Goal: Task Accomplishment & Management: Use online tool/utility

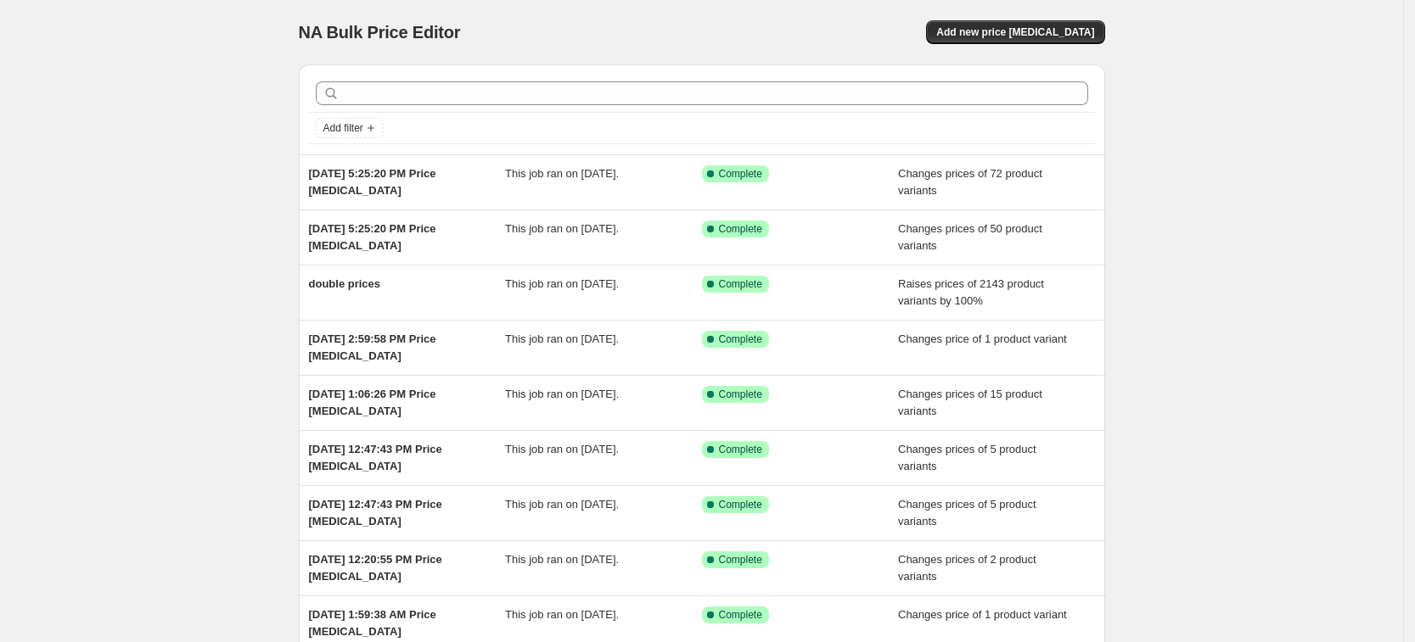
click at [1084, 13] on div "NA Bulk Price Editor. This page is ready NA Bulk Price Editor Add new price cha…" at bounding box center [702, 32] width 806 height 64
click at [1067, 42] on button "Add new price change job" at bounding box center [1015, 32] width 178 height 24
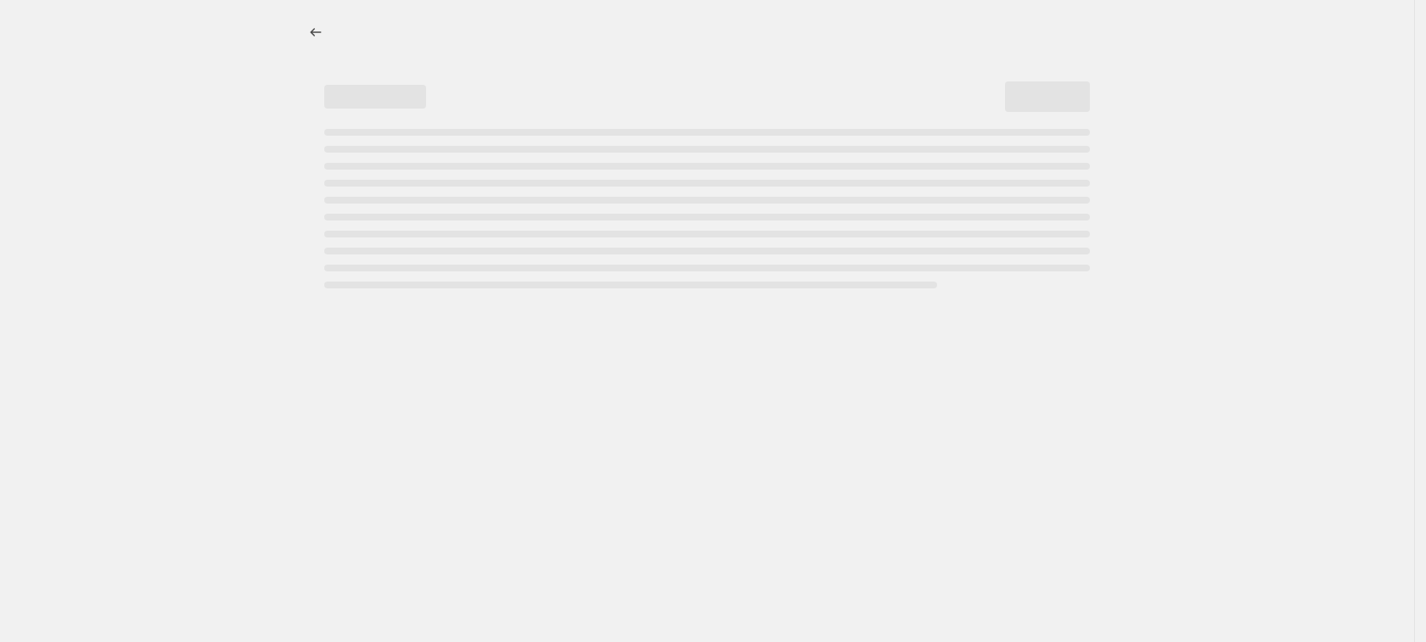
select select "percentage"
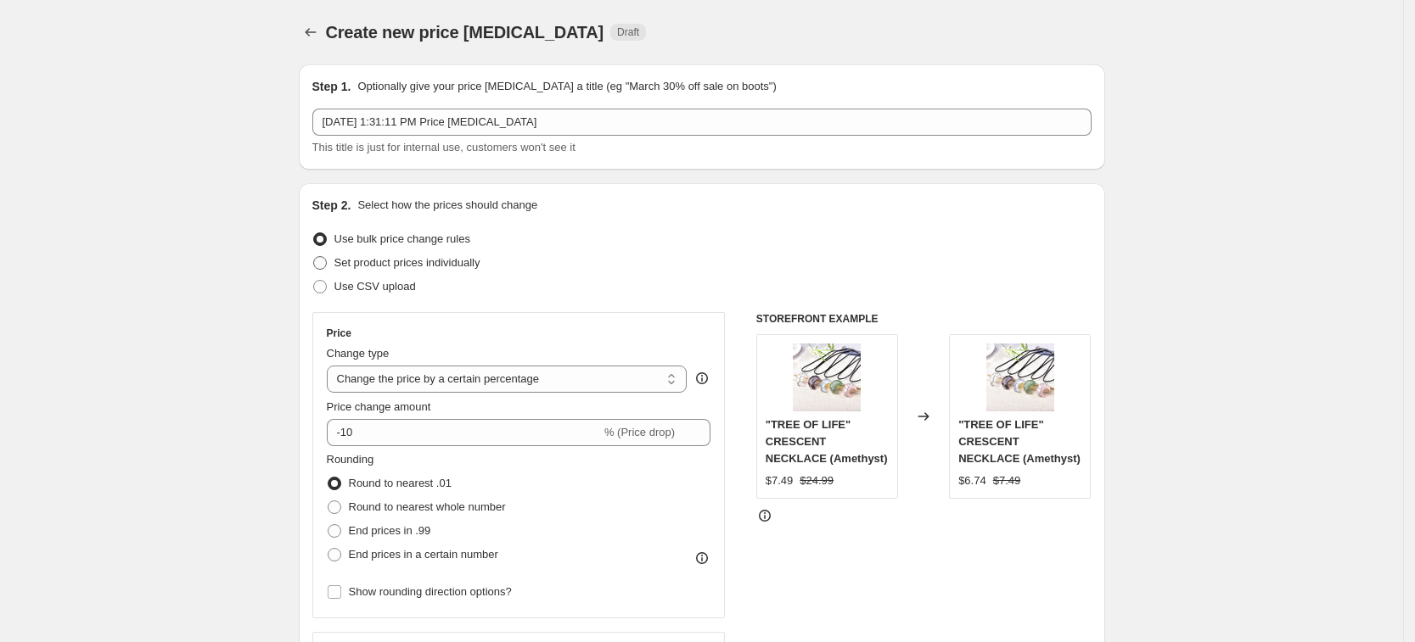
click at [456, 268] on span "Set product prices individually" at bounding box center [407, 262] width 146 height 13
click at [314, 257] on input "Set product prices individually" at bounding box center [313, 256] width 1 height 1
radio input "true"
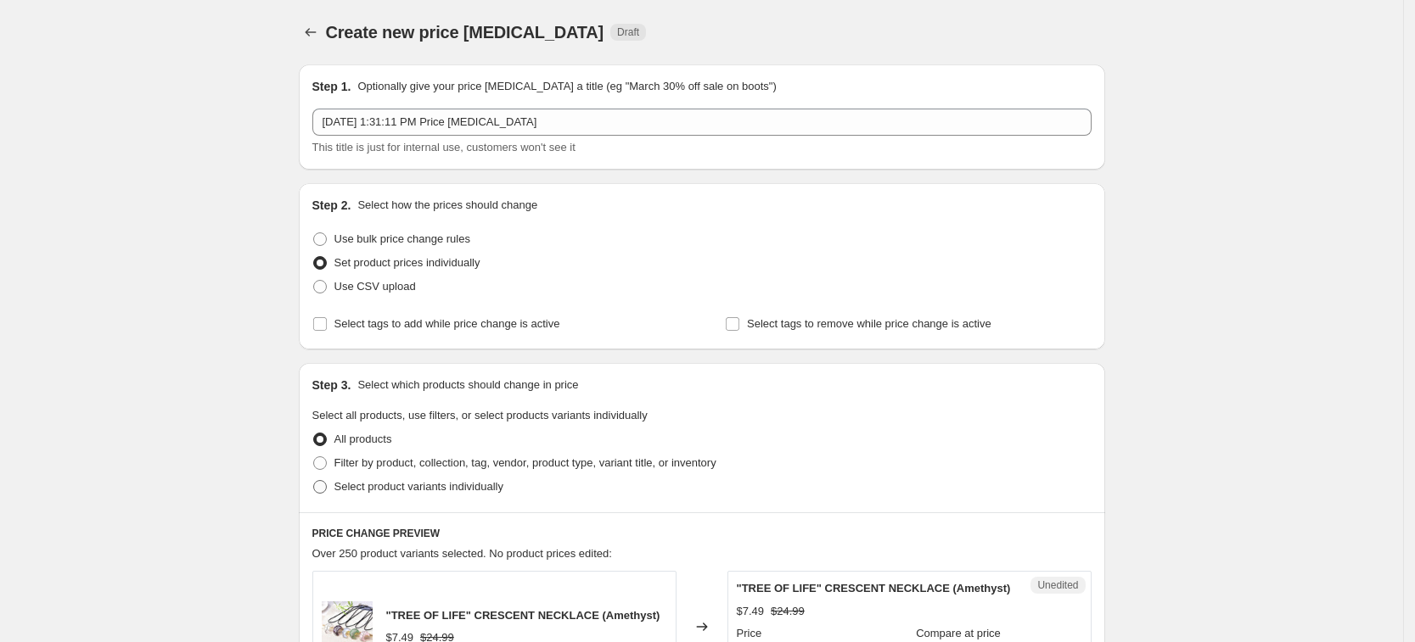
click at [440, 486] on span "Select product variants individually" at bounding box center [418, 486] width 169 height 13
click at [314, 481] on input "Select product variants individually" at bounding box center [313, 480] width 1 height 1
radio input "true"
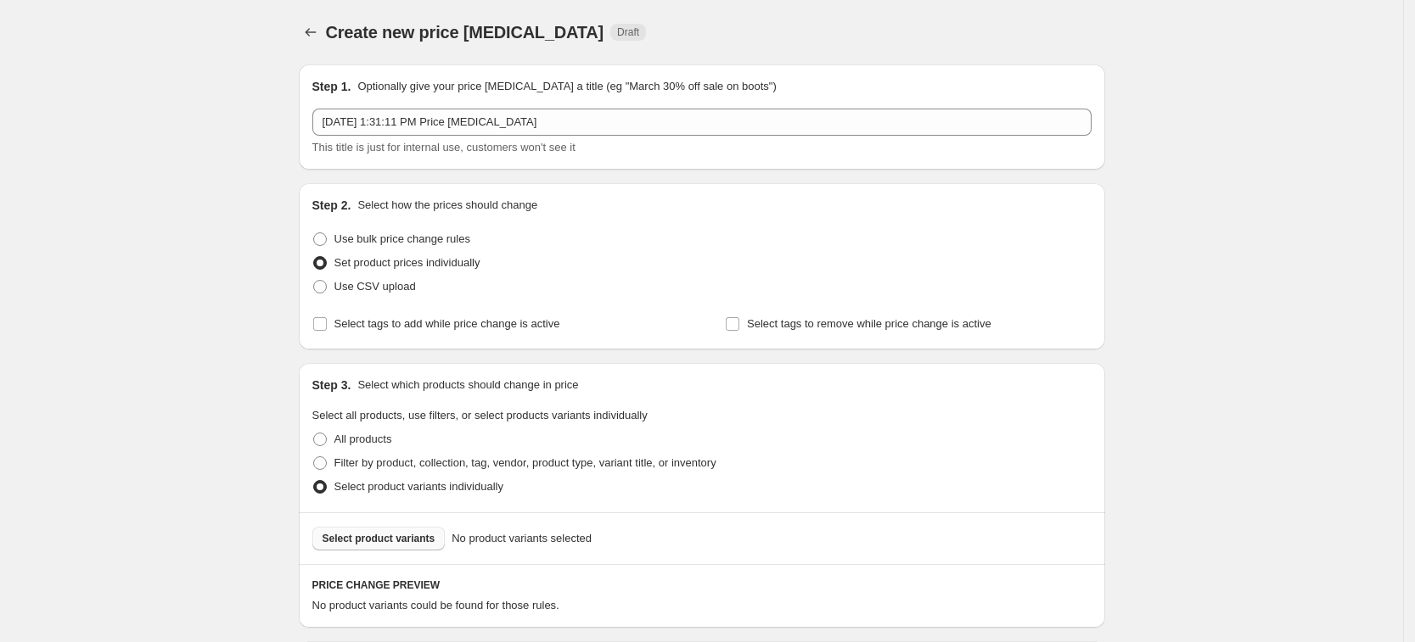
click at [415, 536] on span "Select product variants" at bounding box center [378, 539] width 113 height 14
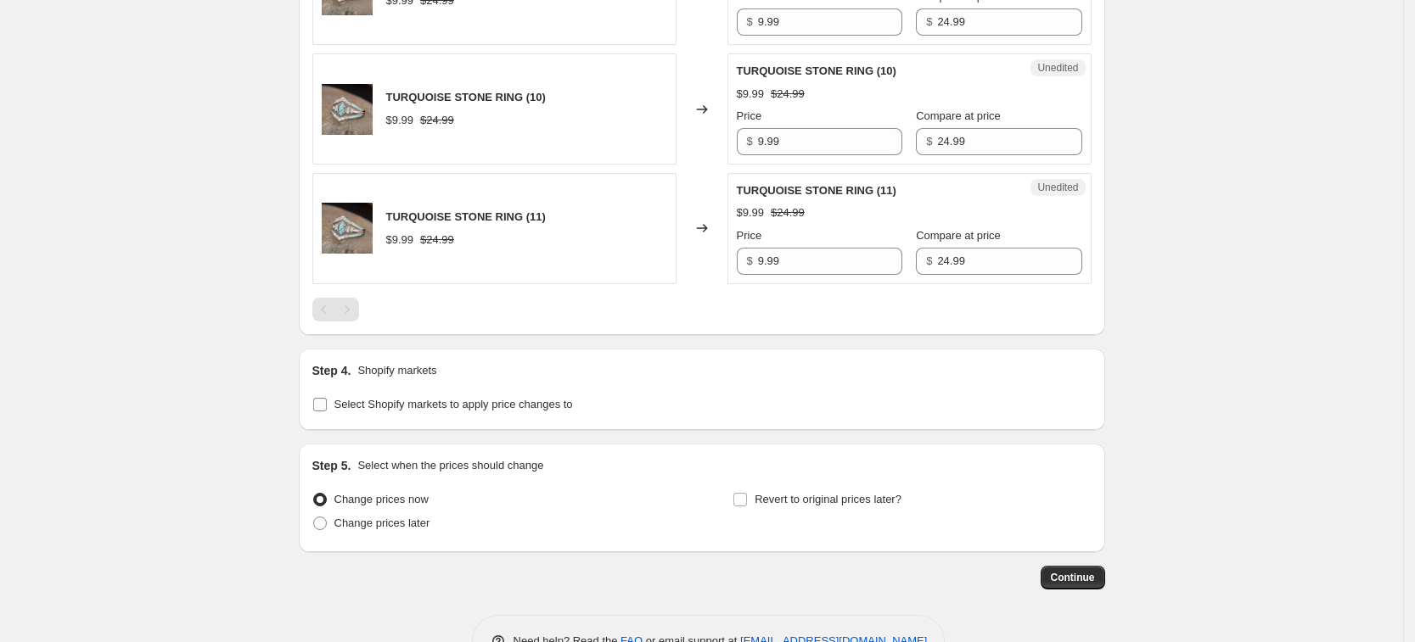
click at [520, 410] on span "Select Shopify markets to apply price changes to" at bounding box center [453, 404] width 238 height 13
click at [327, 410] on input "Select Shopify markets to apply price changes to" at bounding box center [320, 405] width 14 height 14
checkbox input "true"
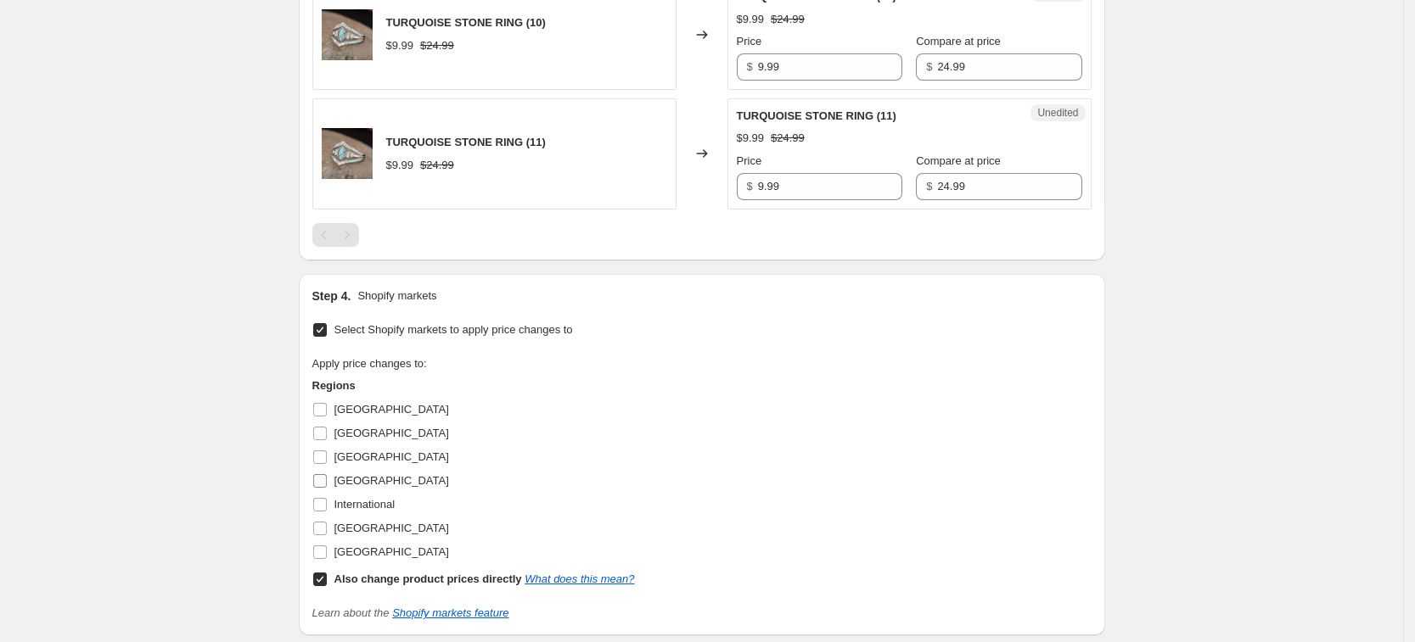
scroll to position [1273, 0]
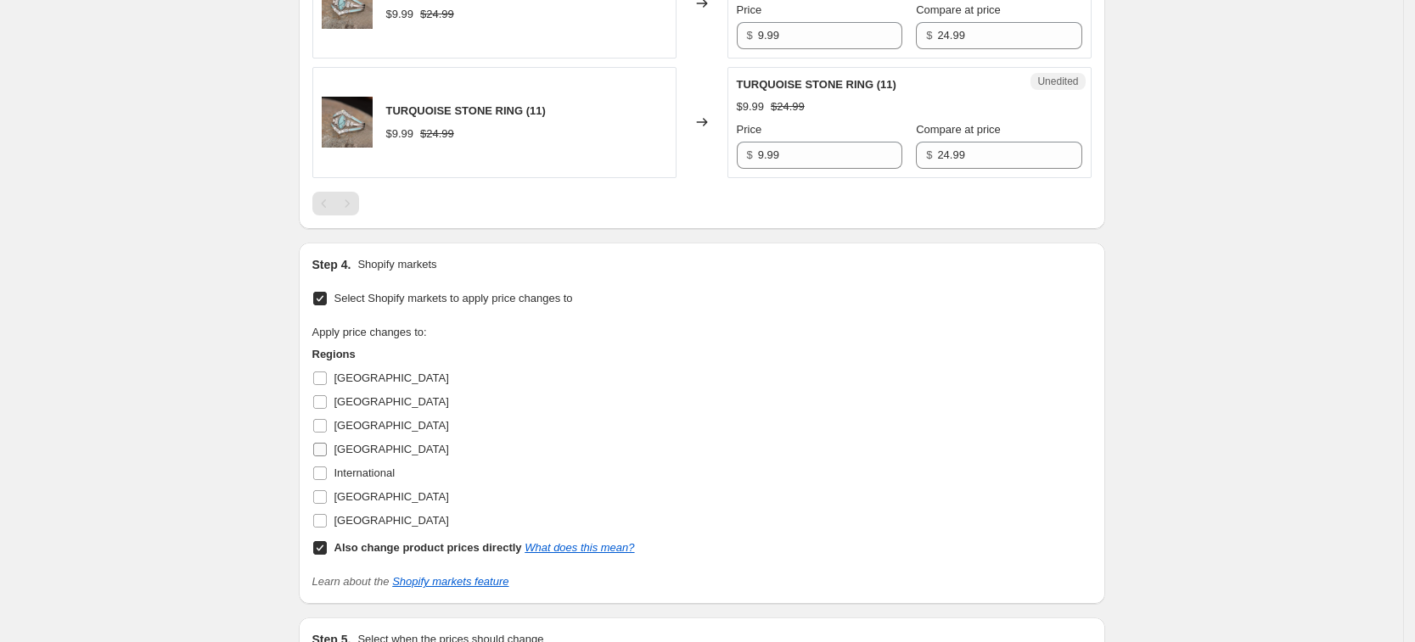
click at [372, 448] on span "Germany" at bounding box center [391, 449] width 115 height 13
click at [327, 448] on input "Germany" at bounding box center [320, 450] width 14 height 14
checkbox input "true"
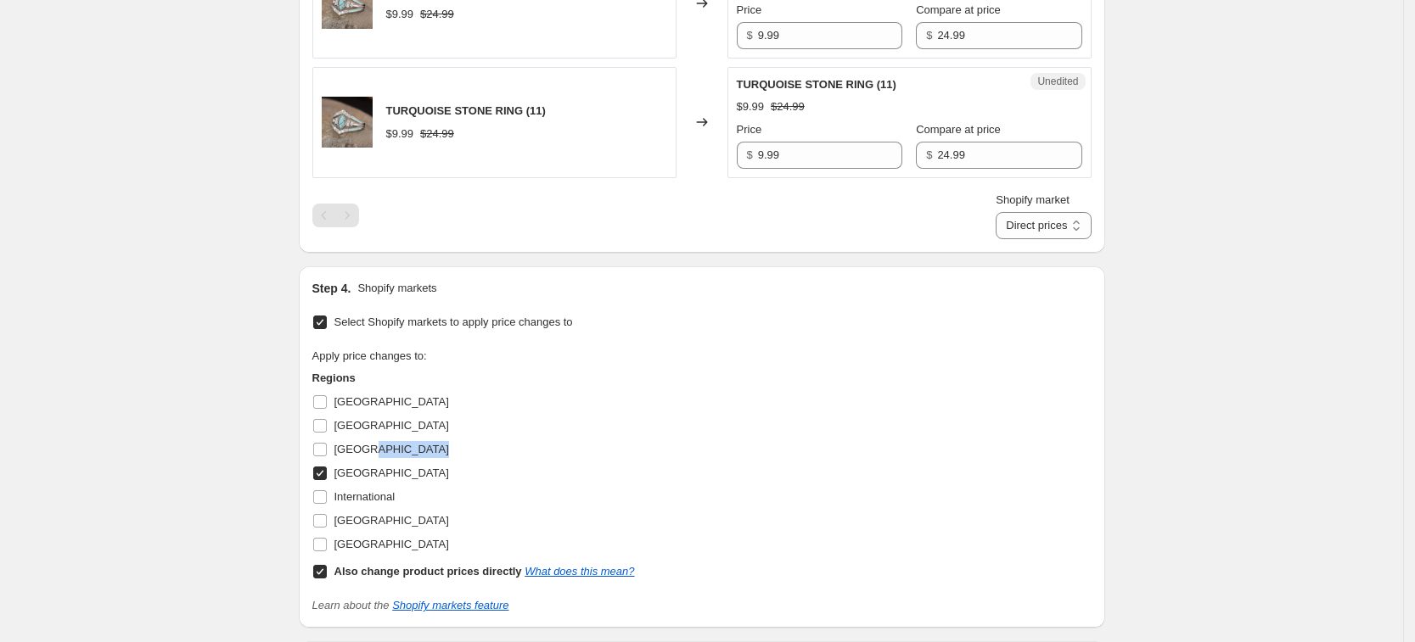
click at [372, 448] on div "France" at bounding box center [473, 450] width 322 height 24
click at [364, 449] on span "France" at bounding box center [391, 449] width 115 height 13
click at [327, 449] on input "France" at bounding box center [320, 450] width 14 height 14
checkbox input "true"
click at [373, 514] on span "United Kingdom" at bounding box center [391, 520] width 115 height 13
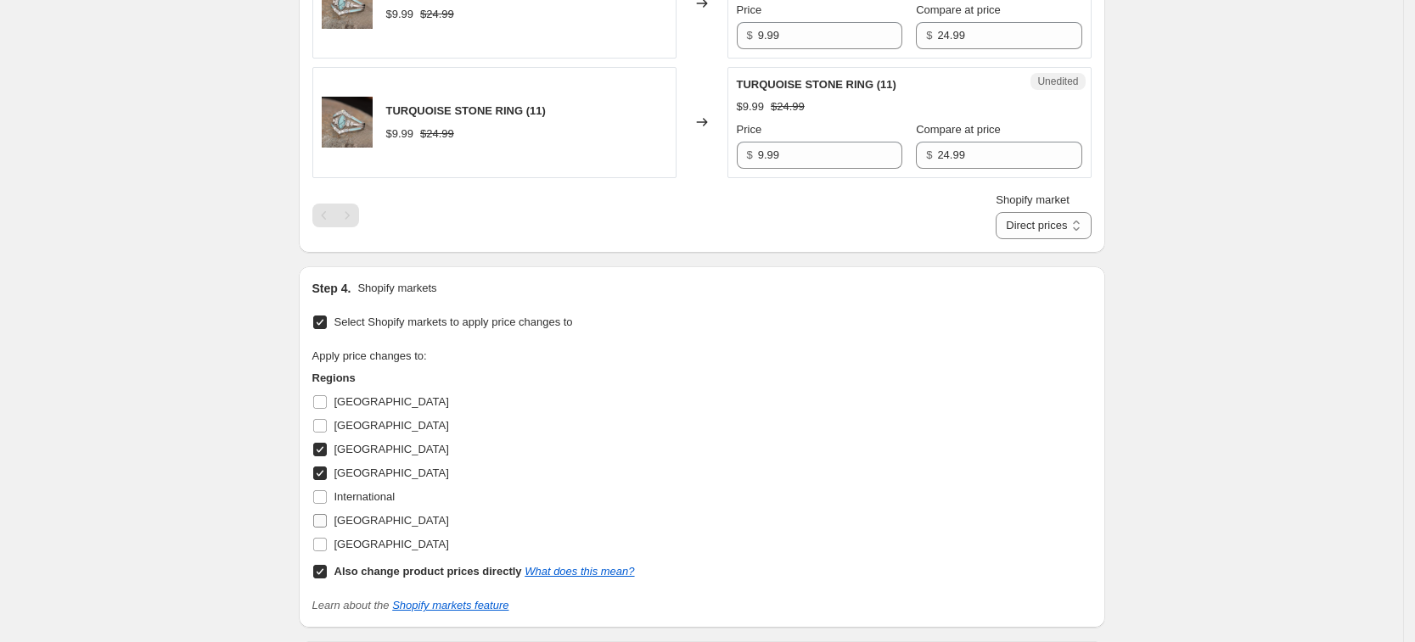
click at [327, 514] on input "United Kingdom" at bounding box center [320, 521] width 14 height 14
checkbox input "true"
click at [395, 551] on span "United States" at bounding box center [391, 544] width 115 height 13
click at [327, 551] on input "United States" at bounding box center [320, 545] width 14 height 14
checkbox input "true"
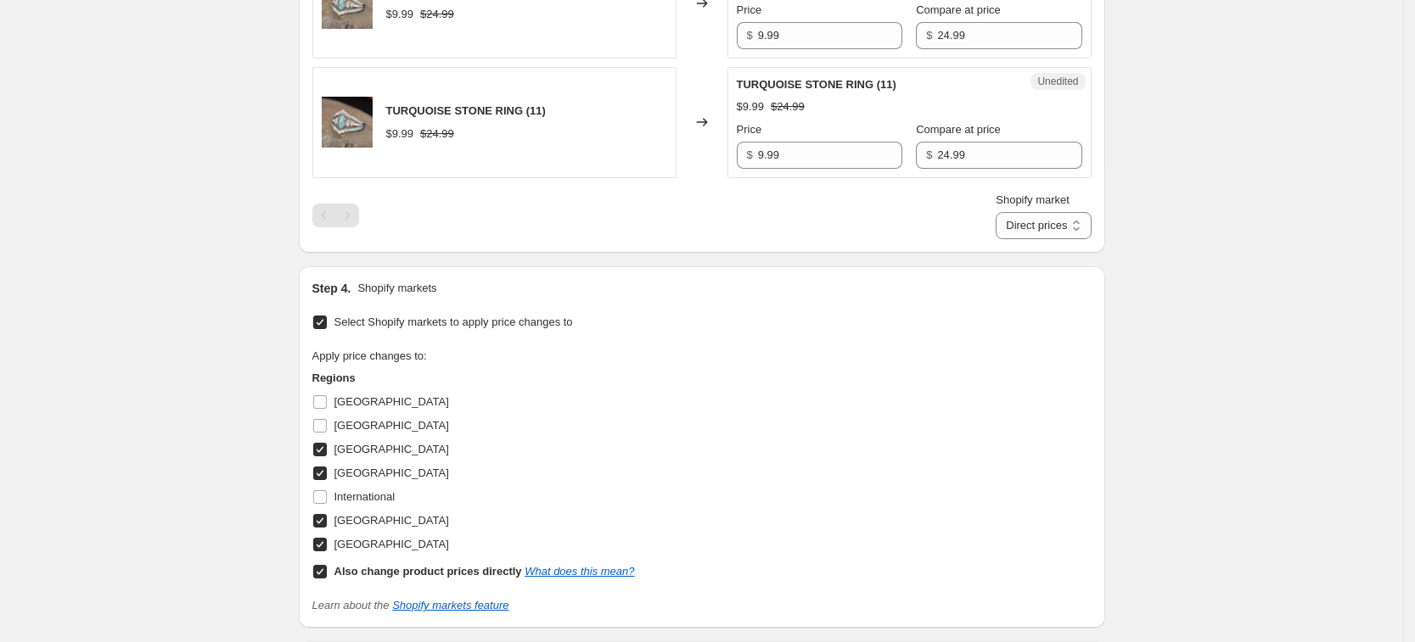
click at [408, 572] on b "Also change product prices directly" at bounding box center [428, 571] width 188 height 13
click at [327, 572] on input "Also change product prices directly What does this mean?" at bounding box center [320, 572] width 14 height 14
checkbox input "false"
select select "34367439004"
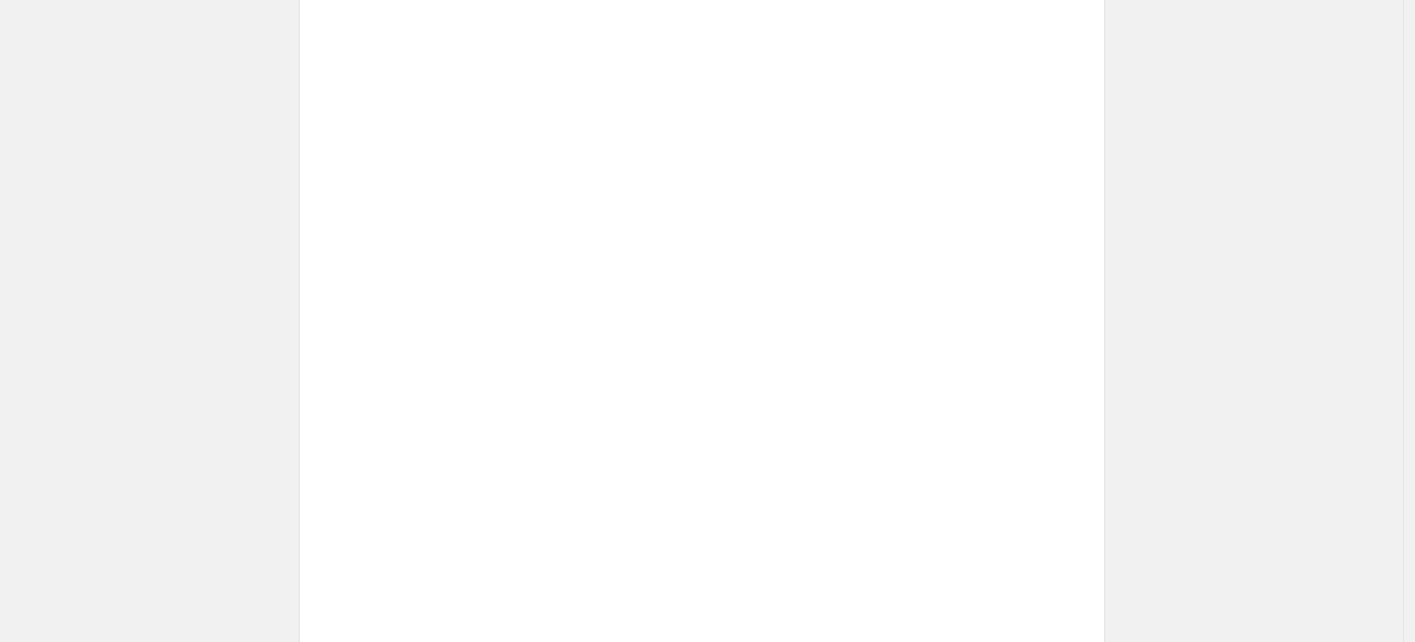
scroll to position [424, 0]
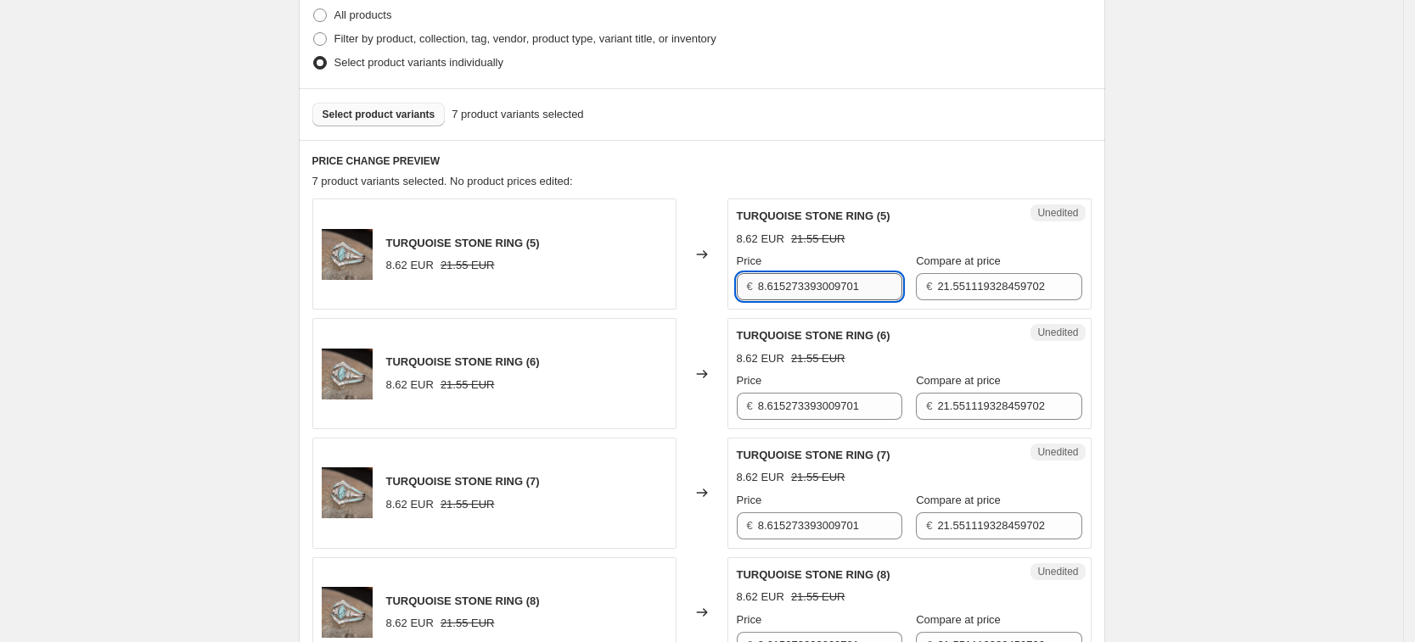
click at [848, 277] on input "8.615273393009701" at bounding box center [830, 286] width 144 height 27
type input "9.99"
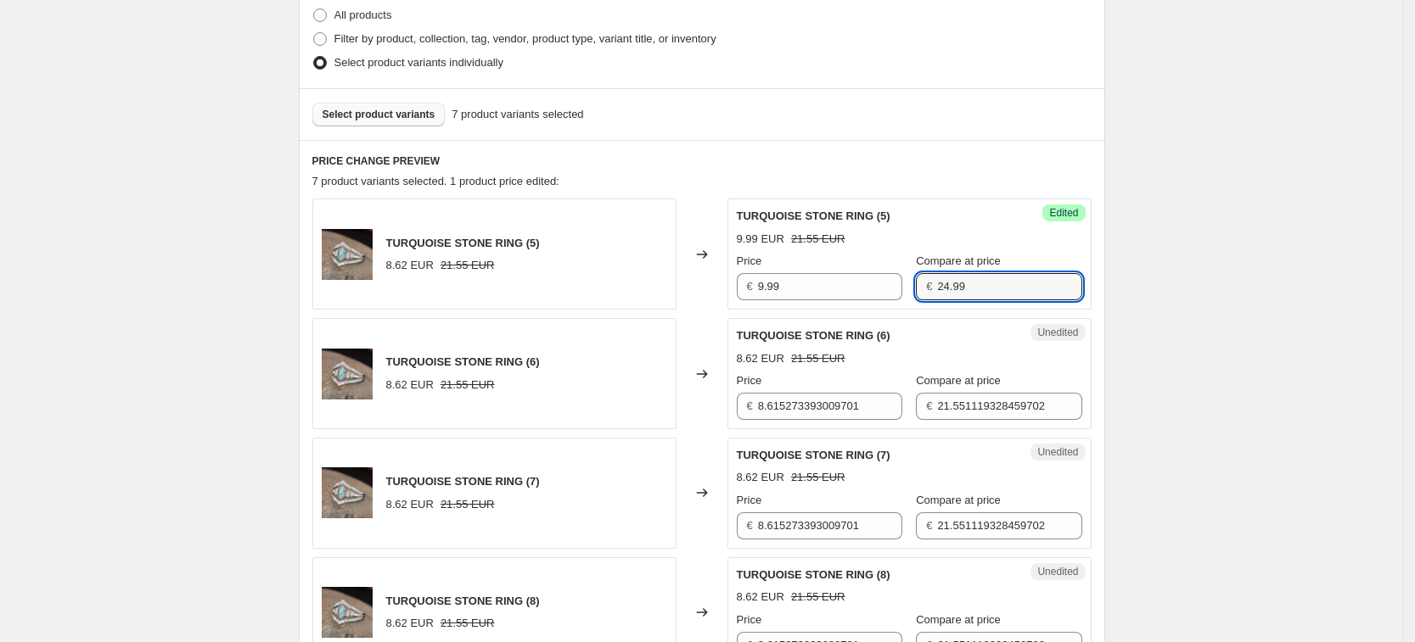
type input "24.99"
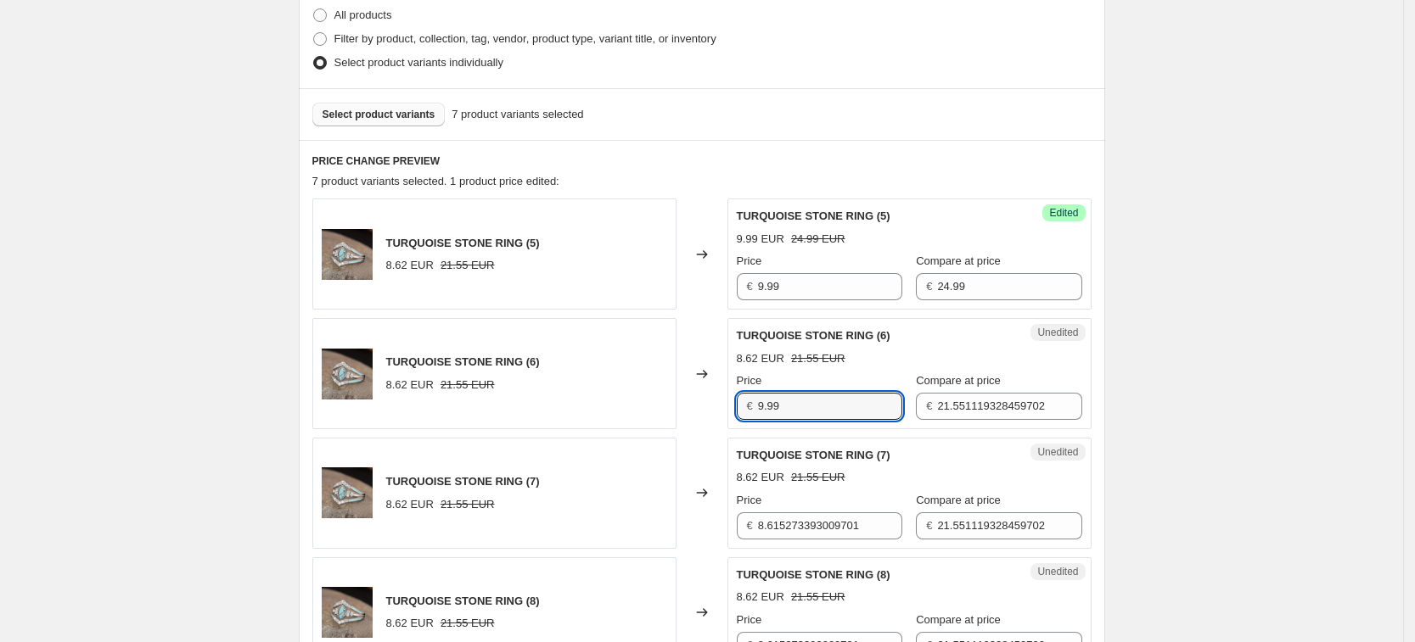
type input "9.99"
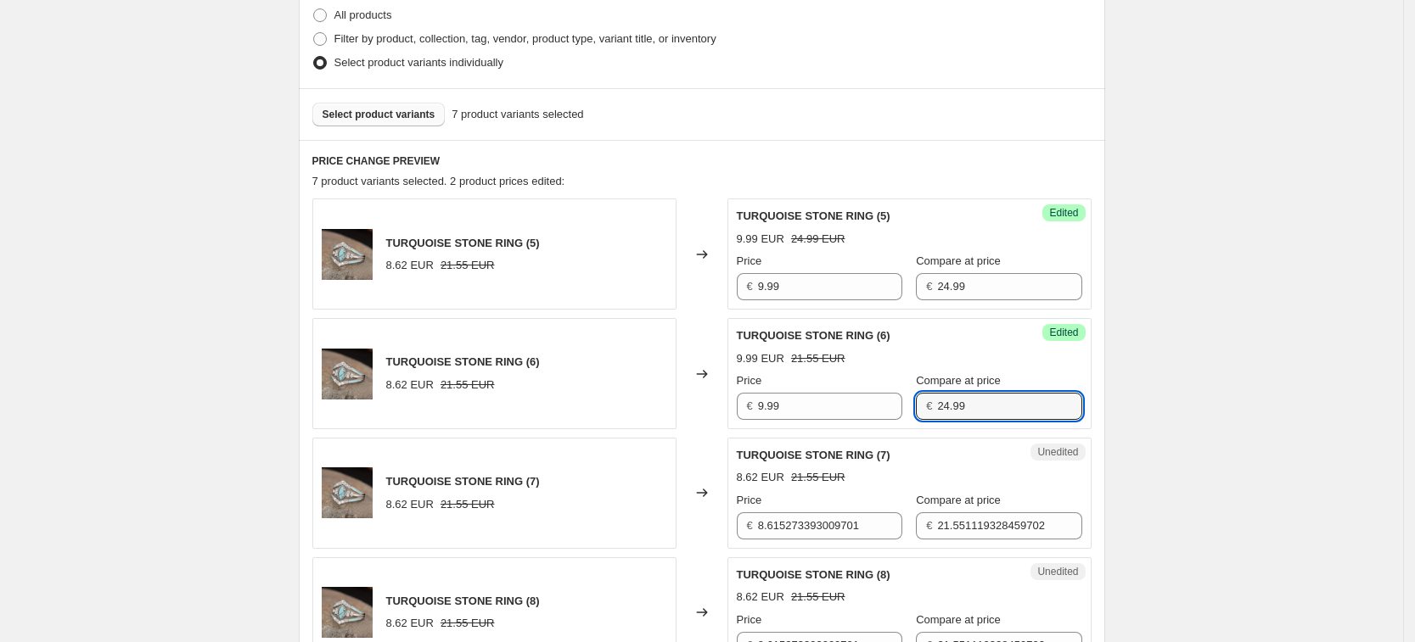
type input "24.99"
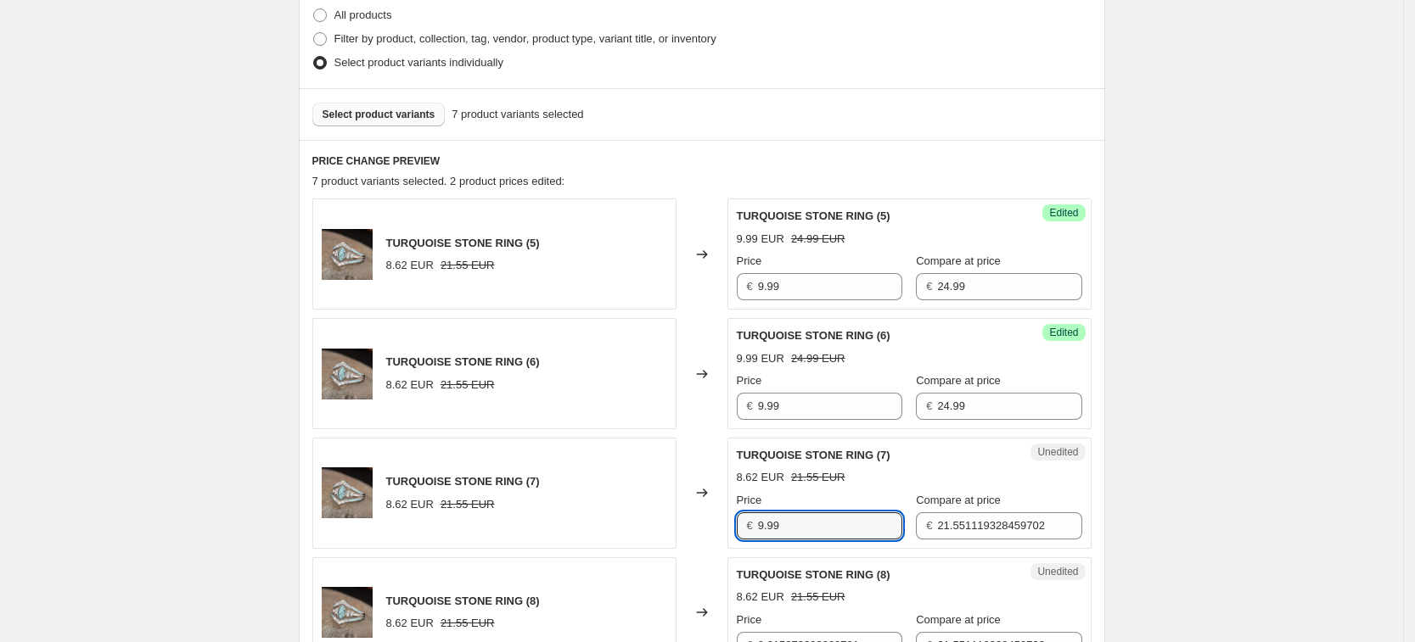
type input "9.99"
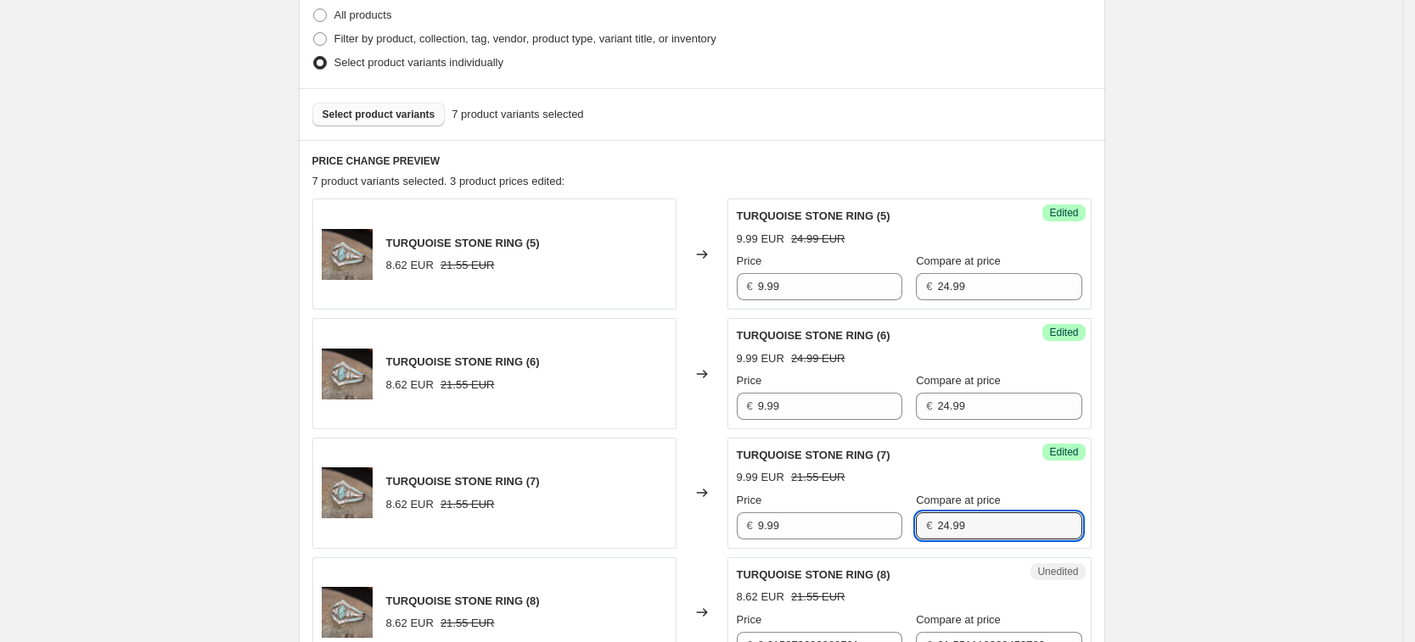
type input "24.99"
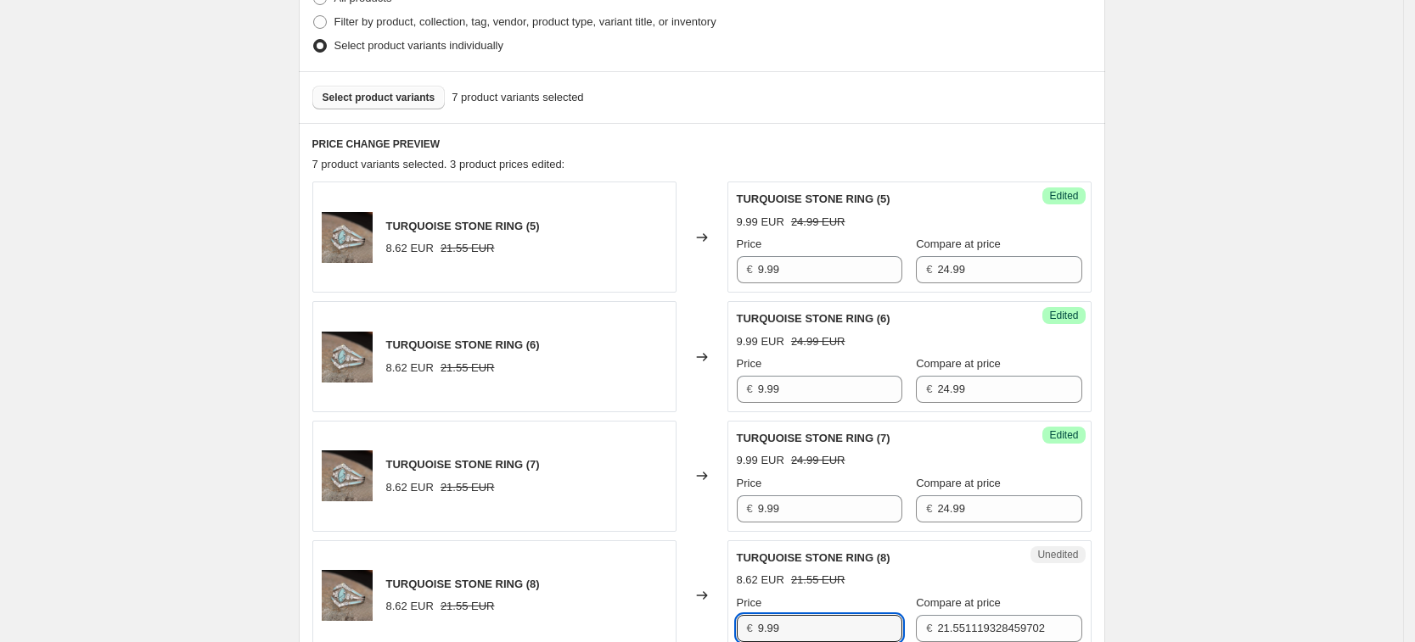
type input "9.99"
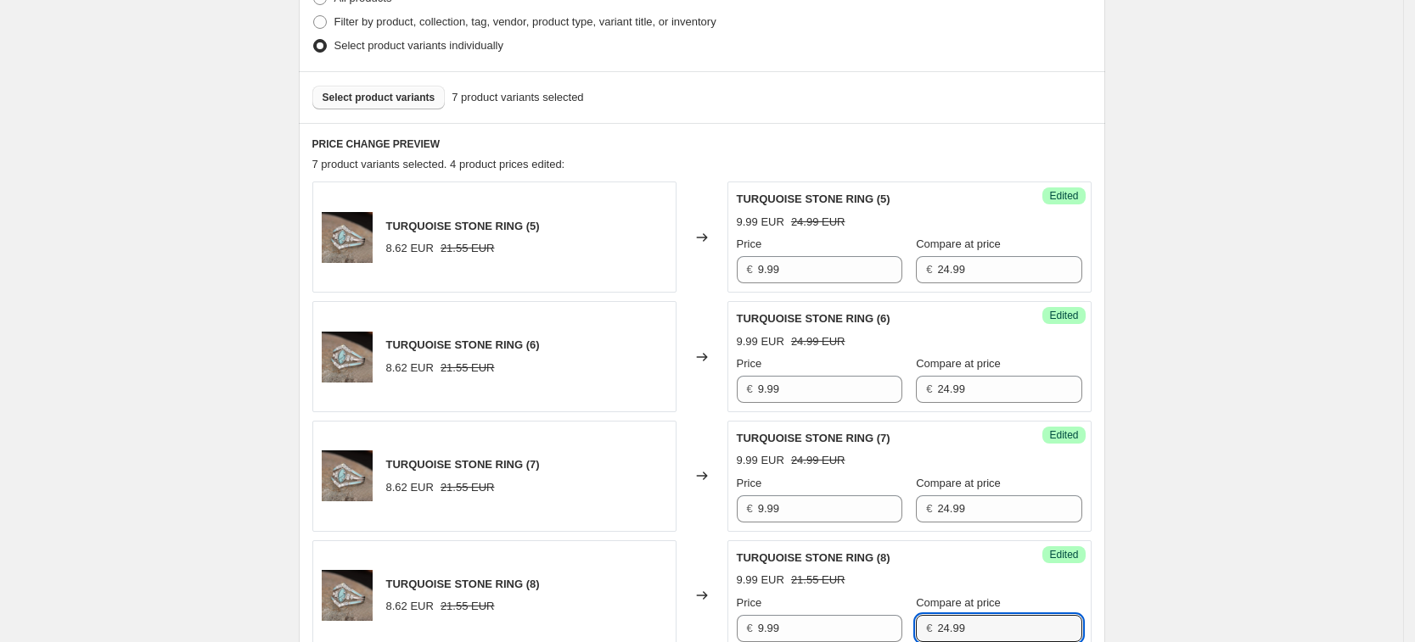
type input "24.99"
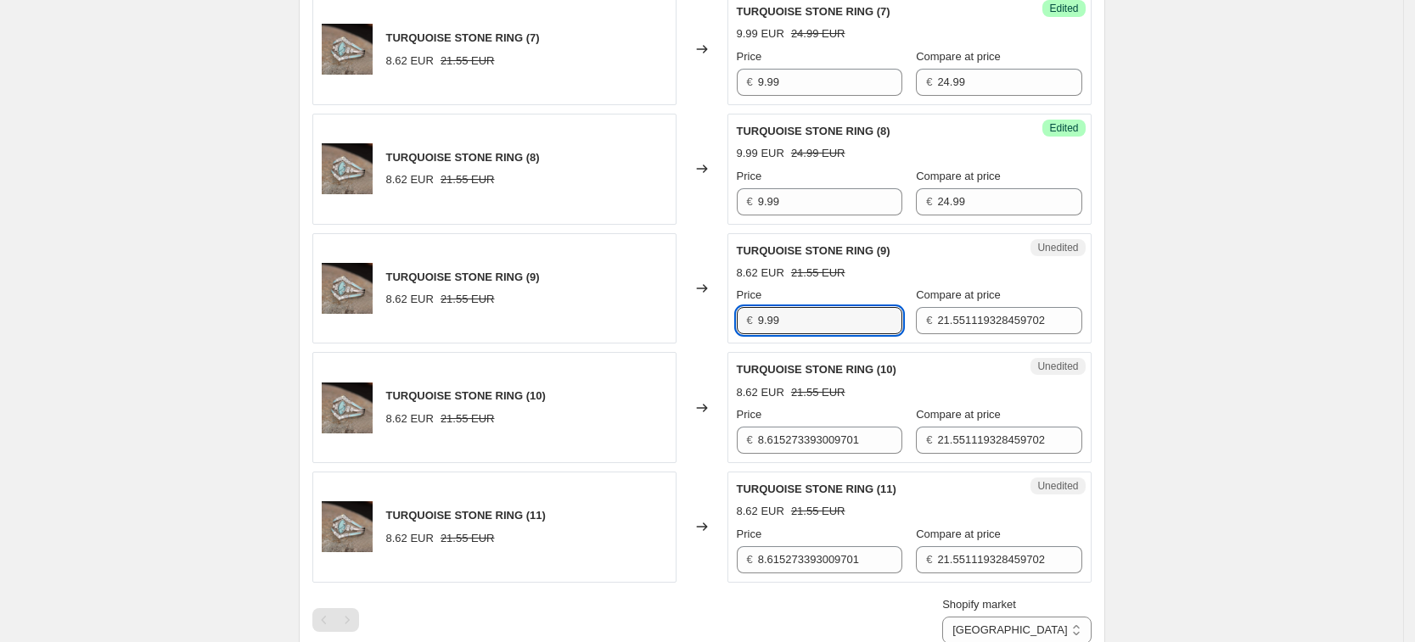
type input "9.99"
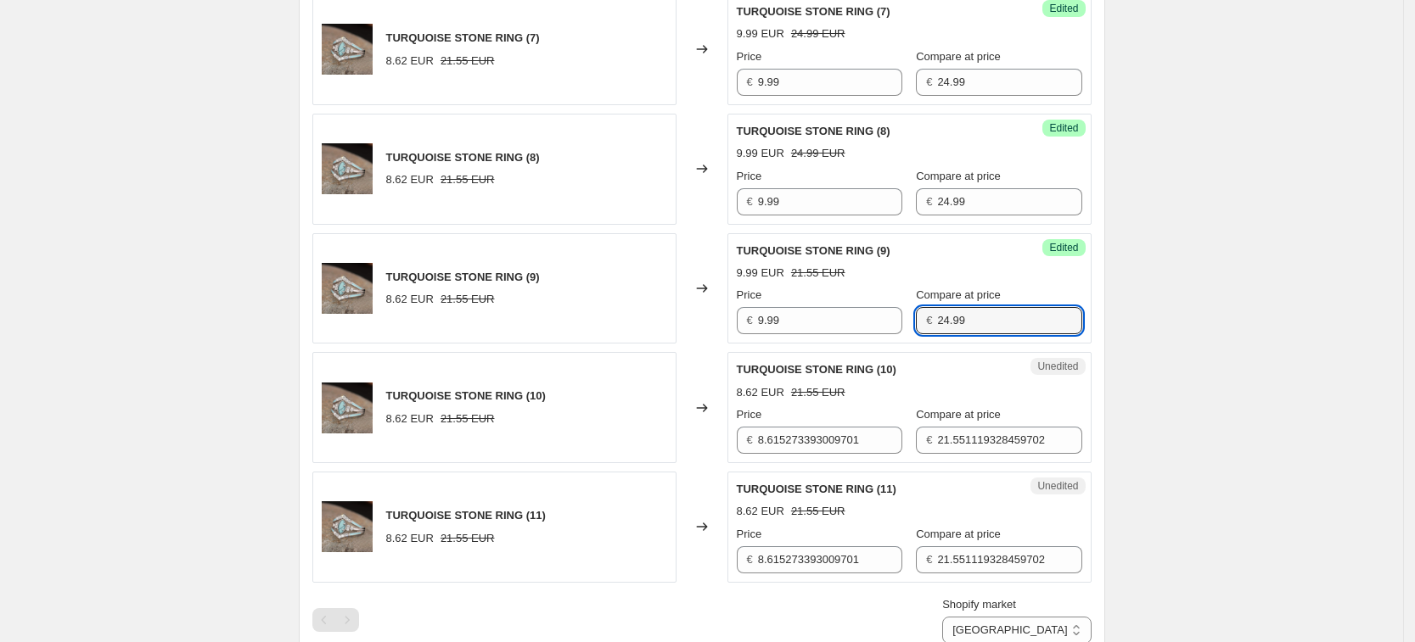
type input "24.99"
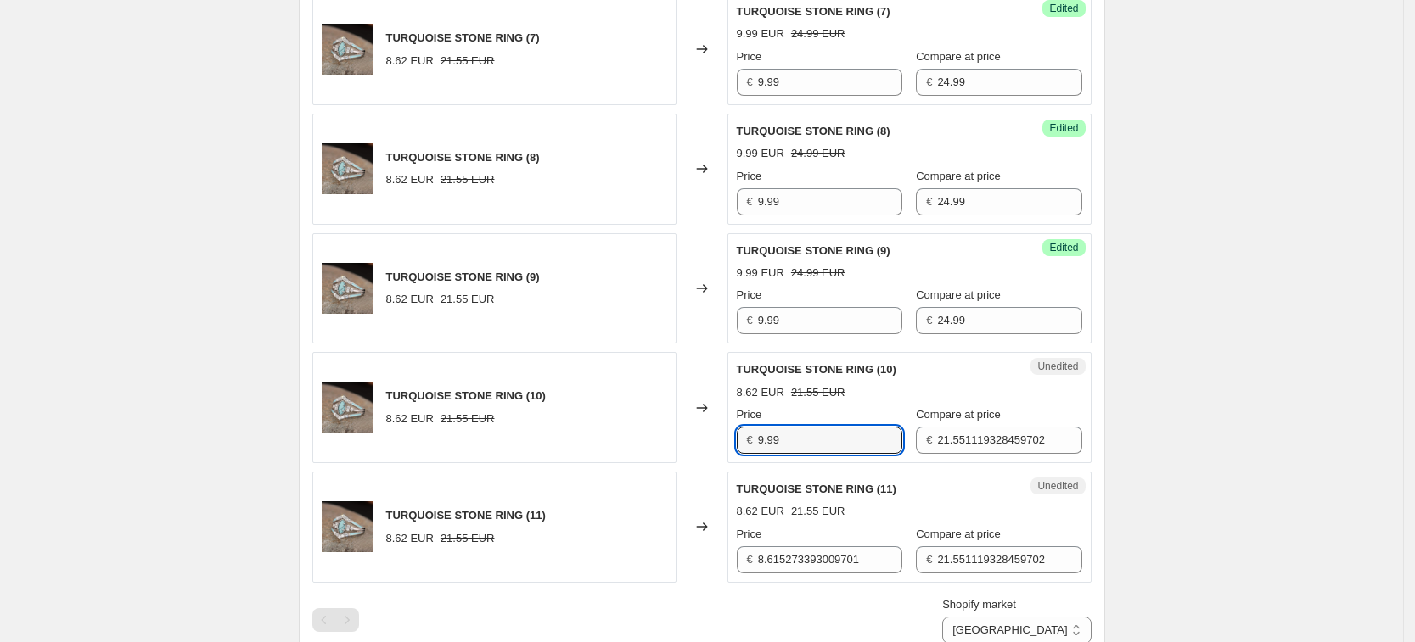
type input "9.99"
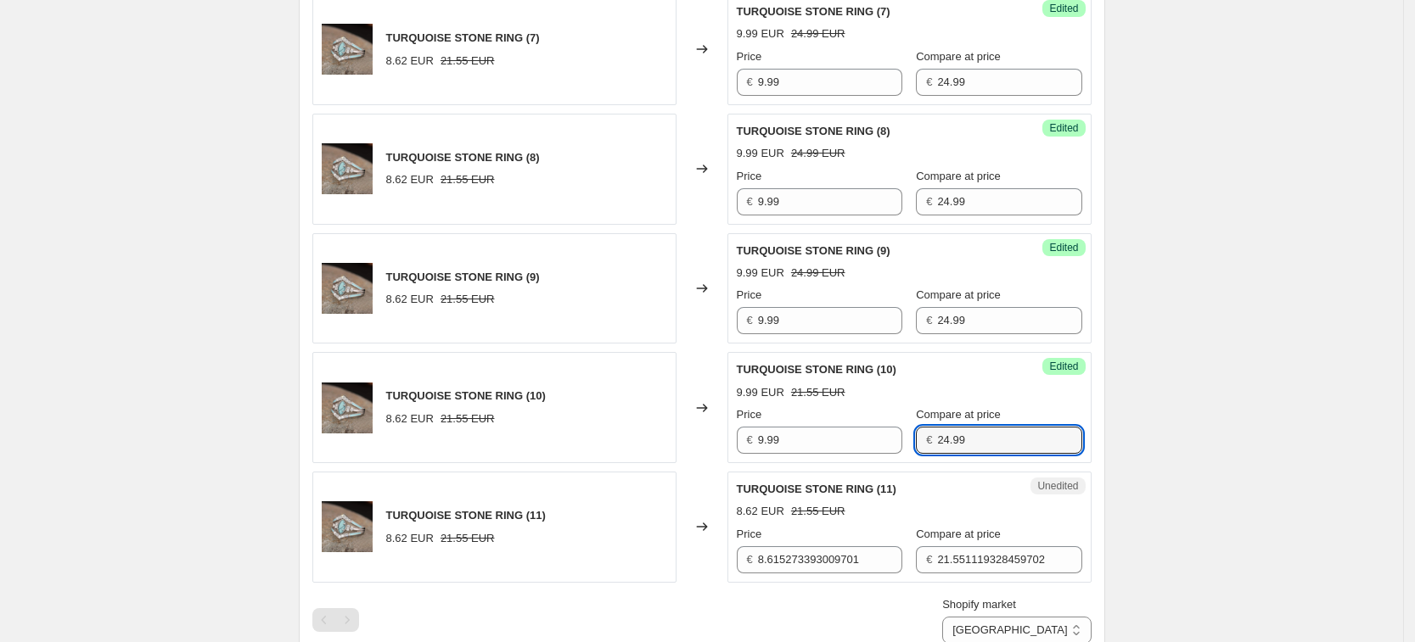
type input "24.99"
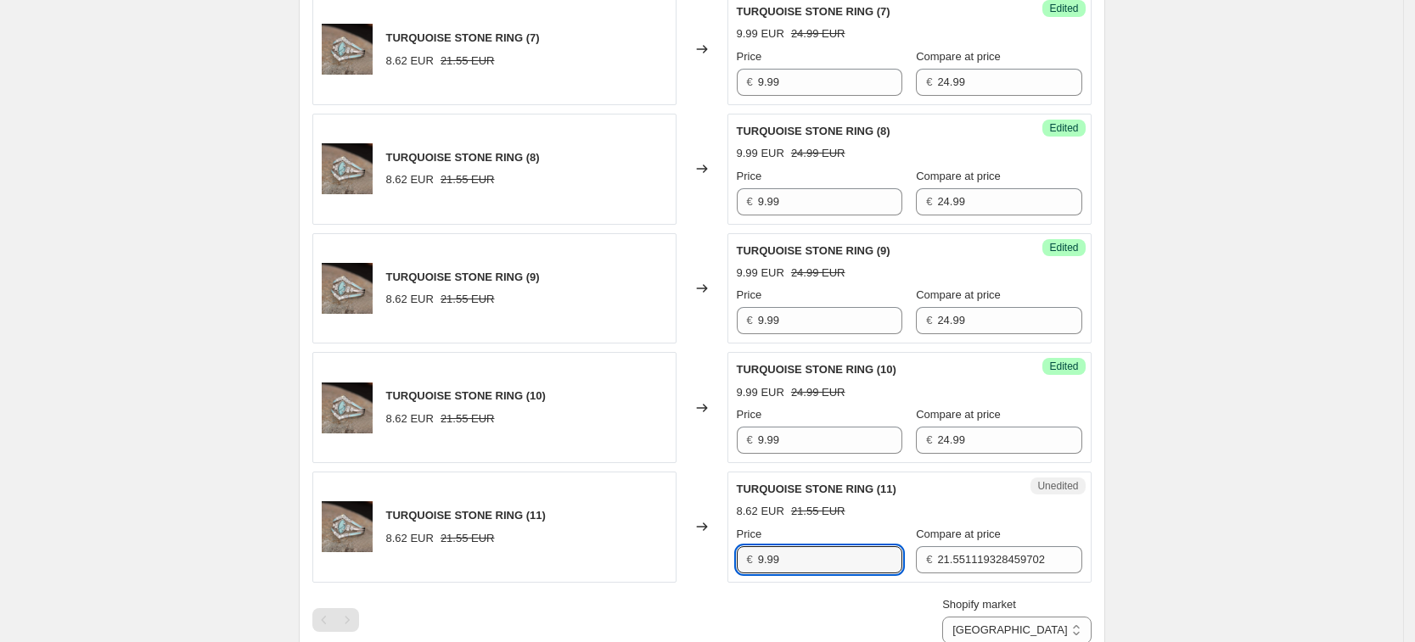
type input "9.99"
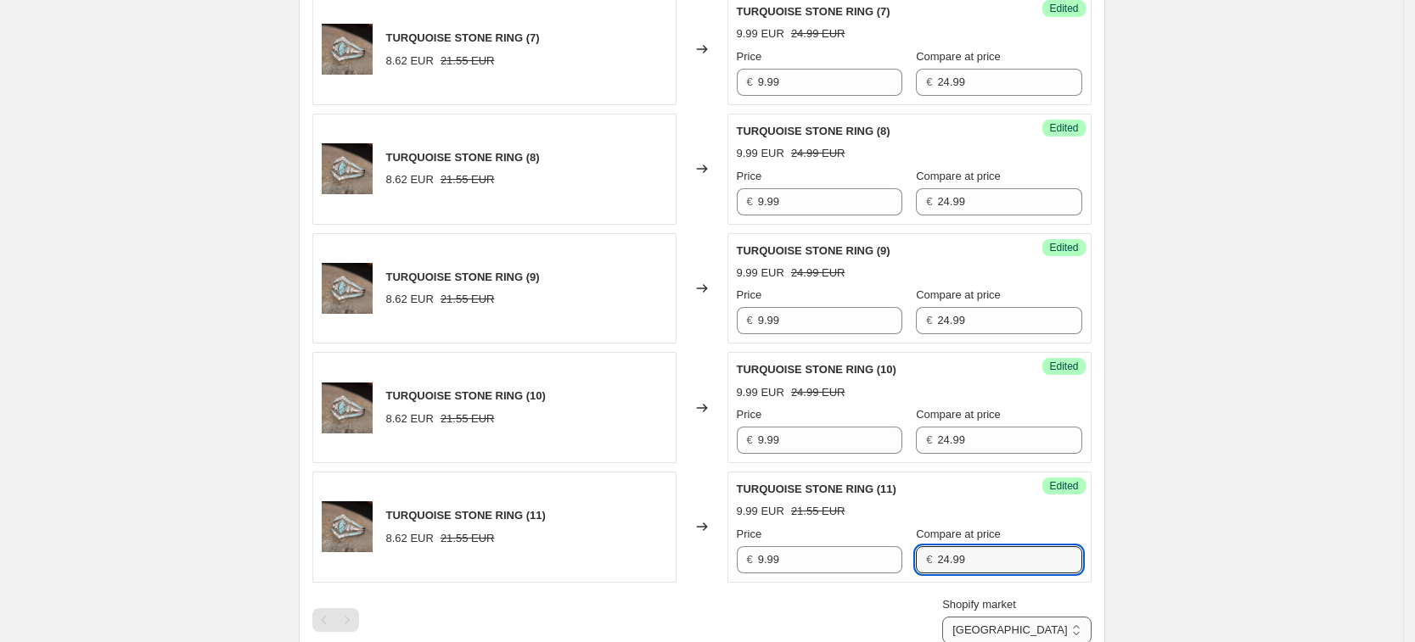
type input "24.99"
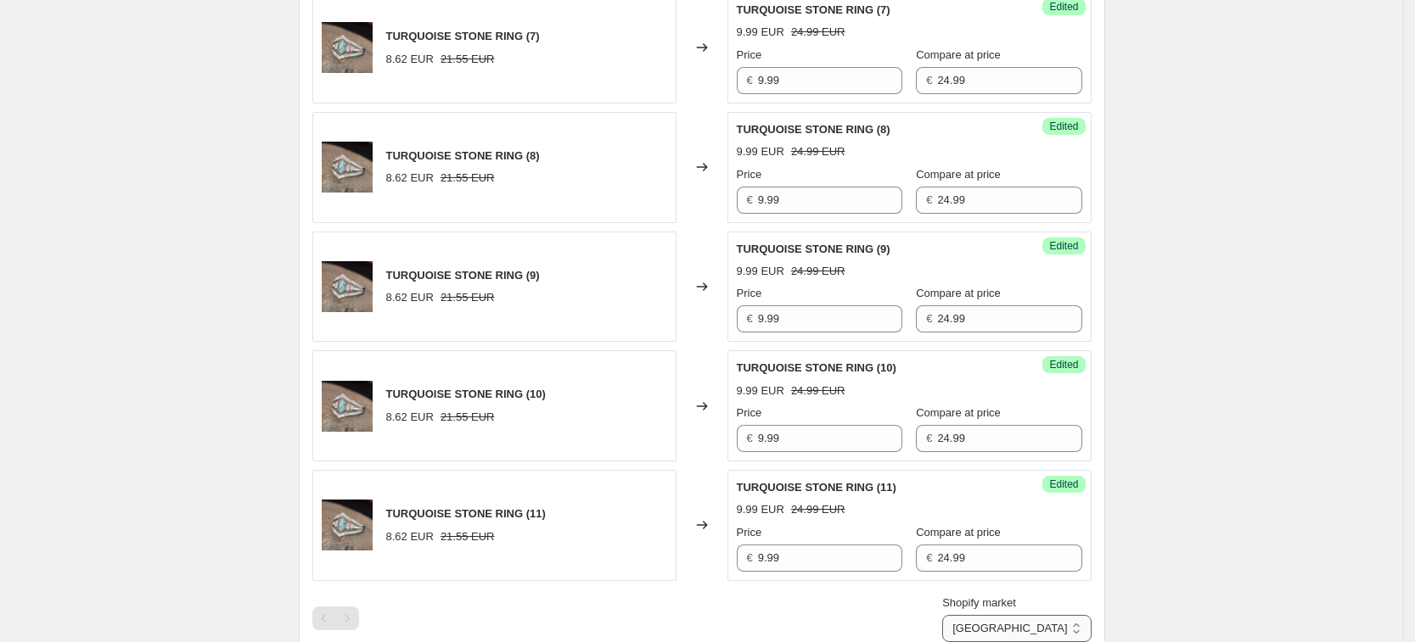
click at [1084, 620] on select "France Germany United Kingdom United States" at bounding box center [1016, 628] width 149 height 27
select select "34367406236"
click at [1018, 642] on select "France Germany United Kingdom United States" at bounding box center [1016, 628] width 149 height 27
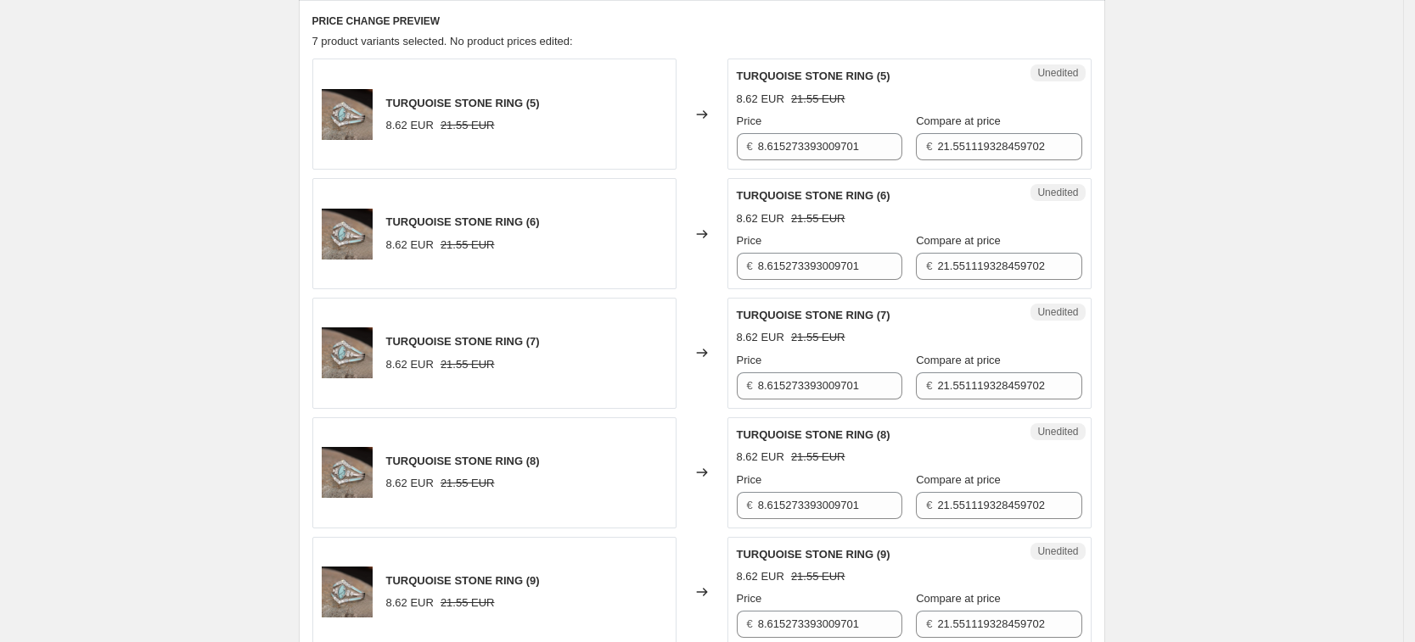
scroll to position [552, 0]
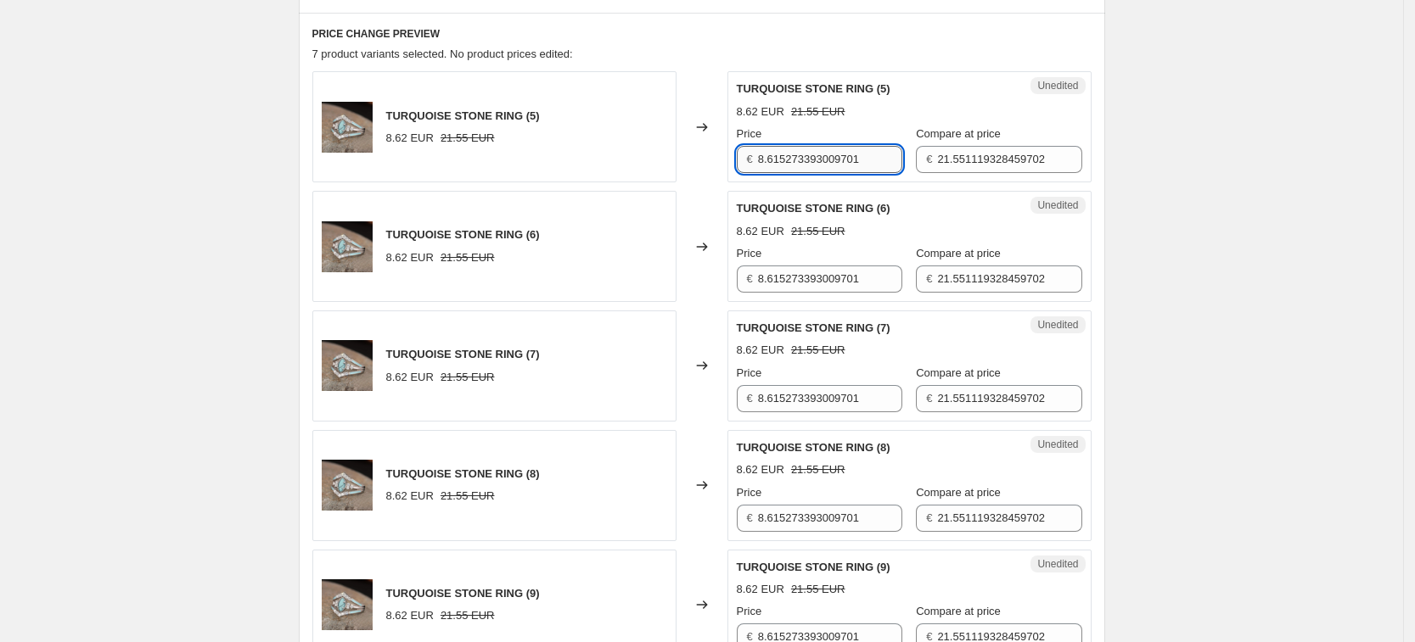
click at [836, 154] on input "8.615273393009701" at bounding box center [830, 159] width 144 height 27
type input "9.99"
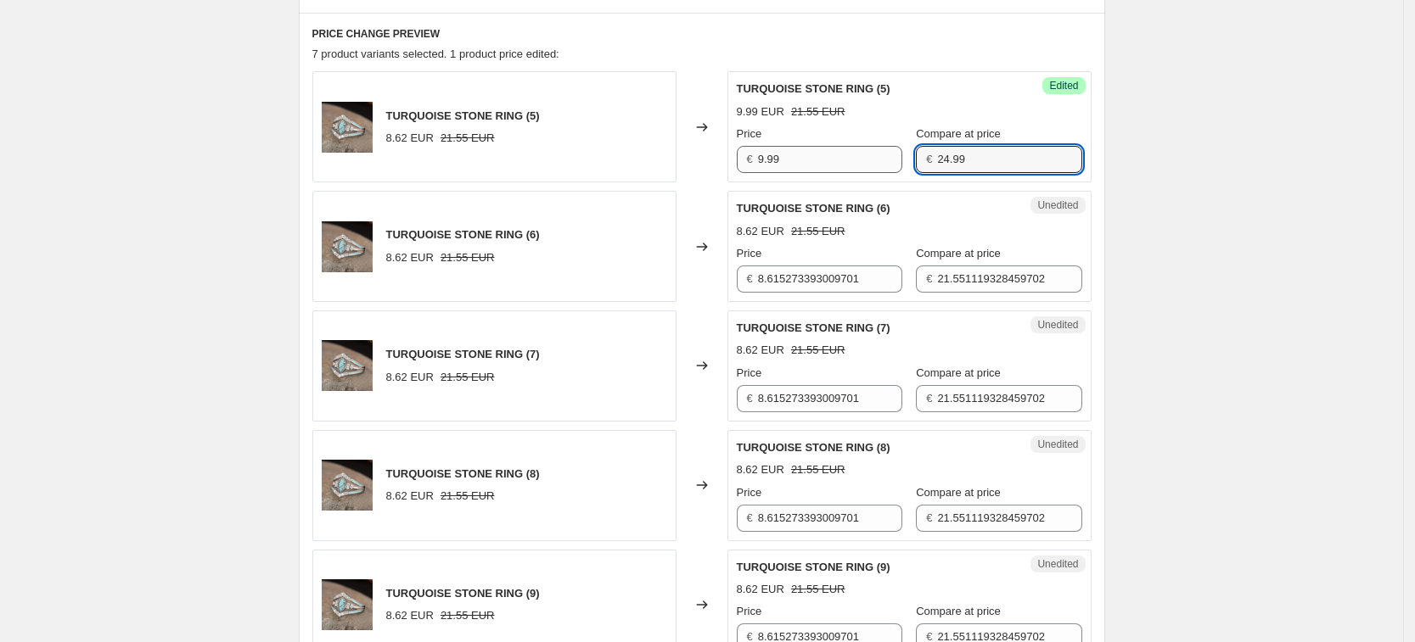
type input "24.99"
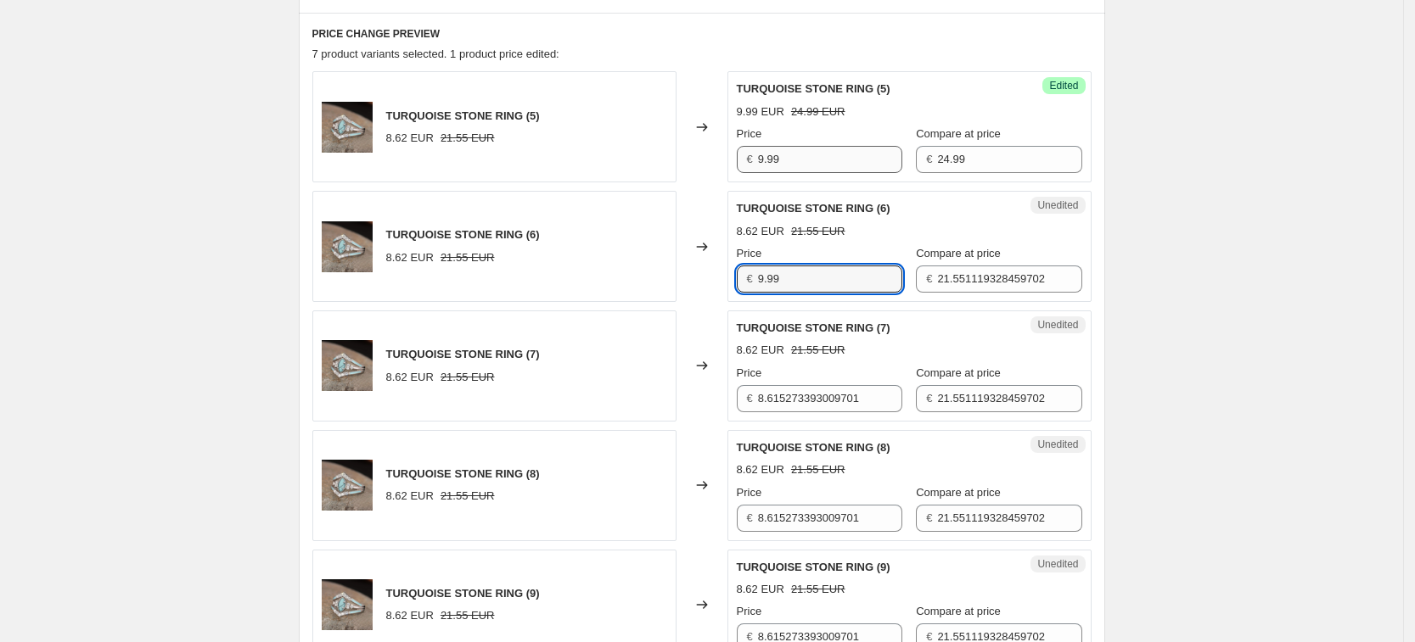
type input "9.99"
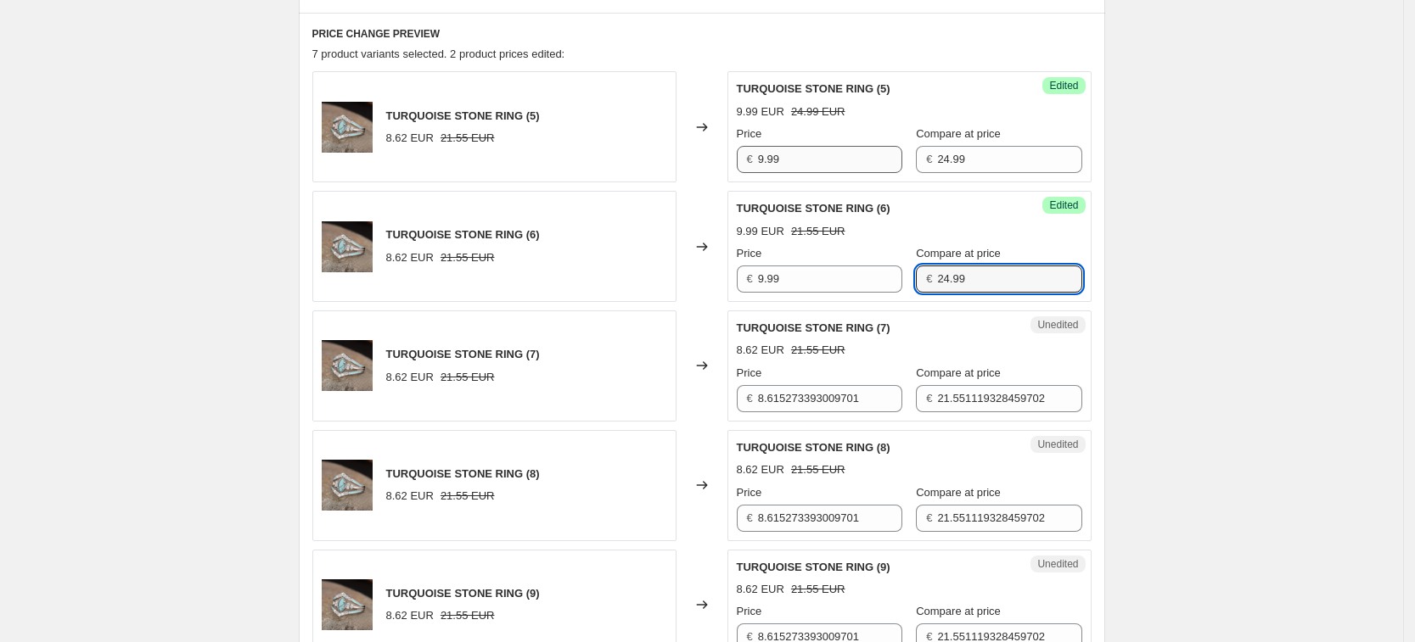
type input "24.99"
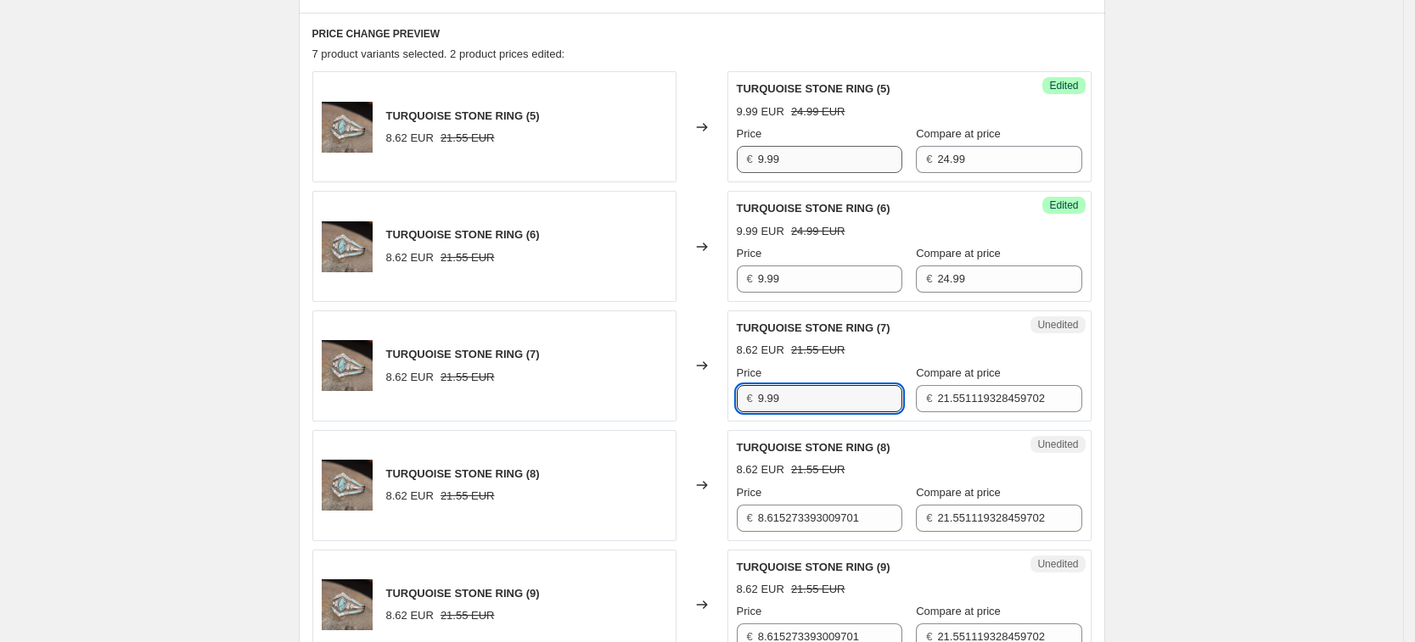
type input "9.99"
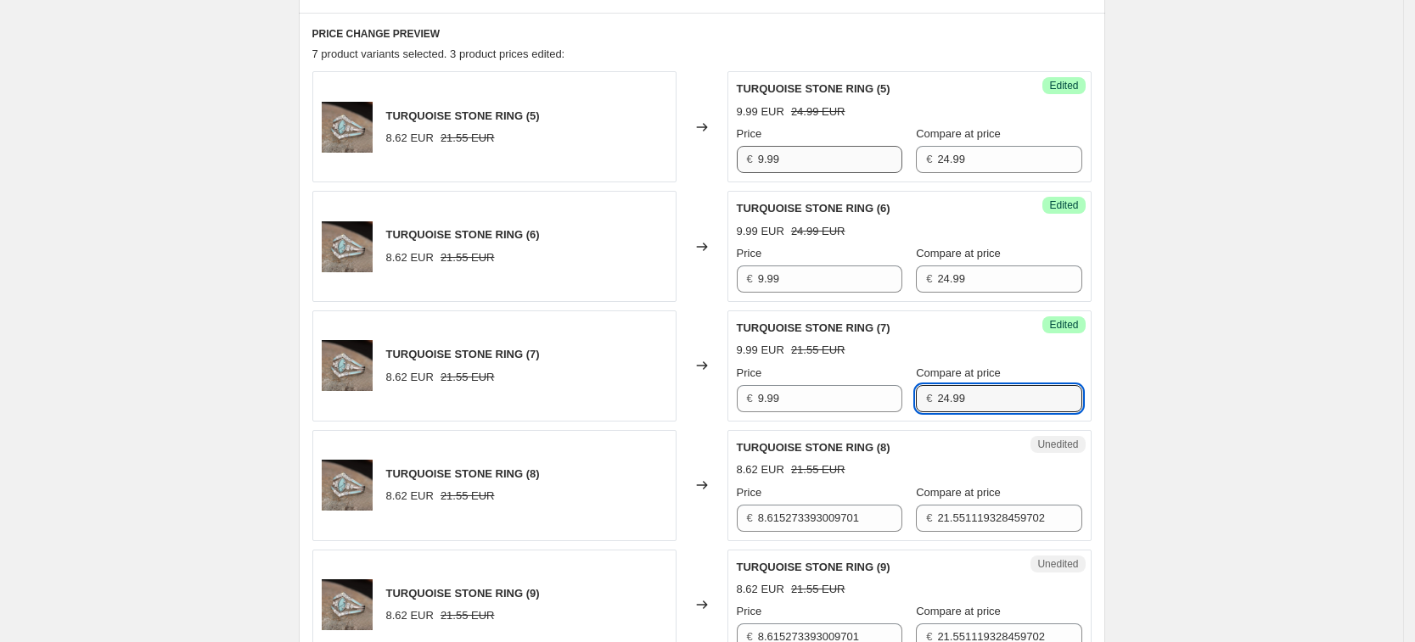
type input "24.99"
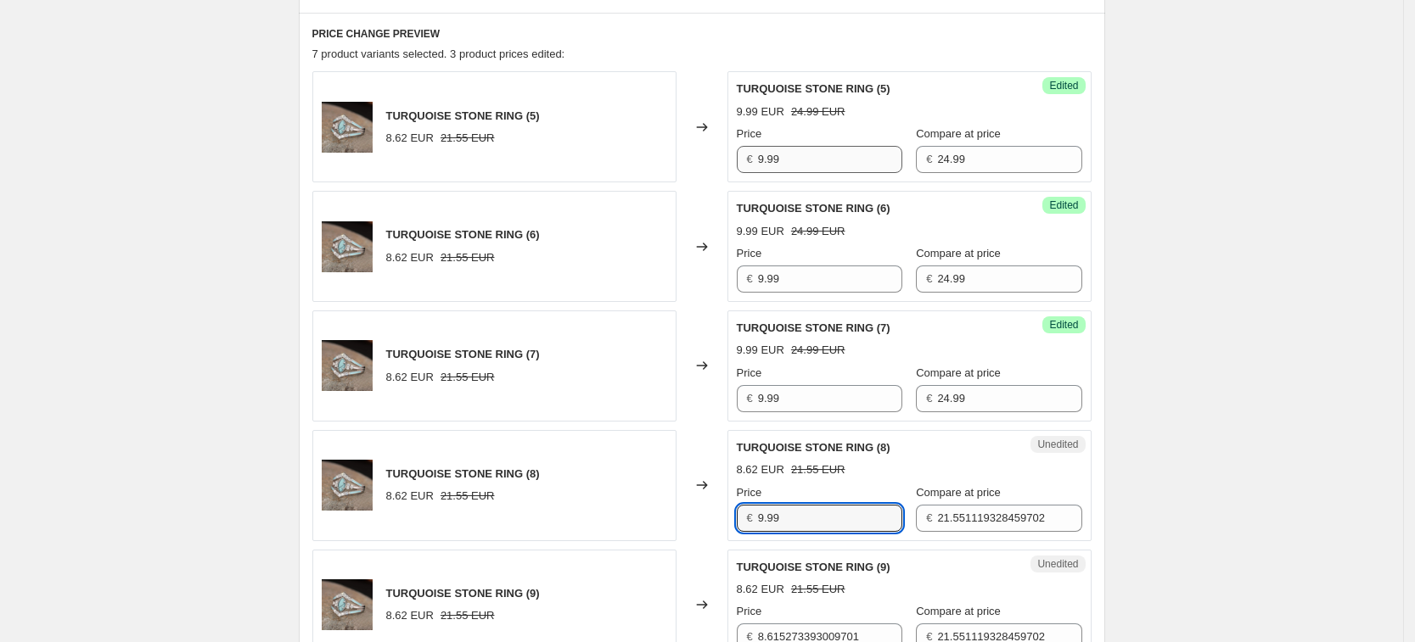
type input "9.99"
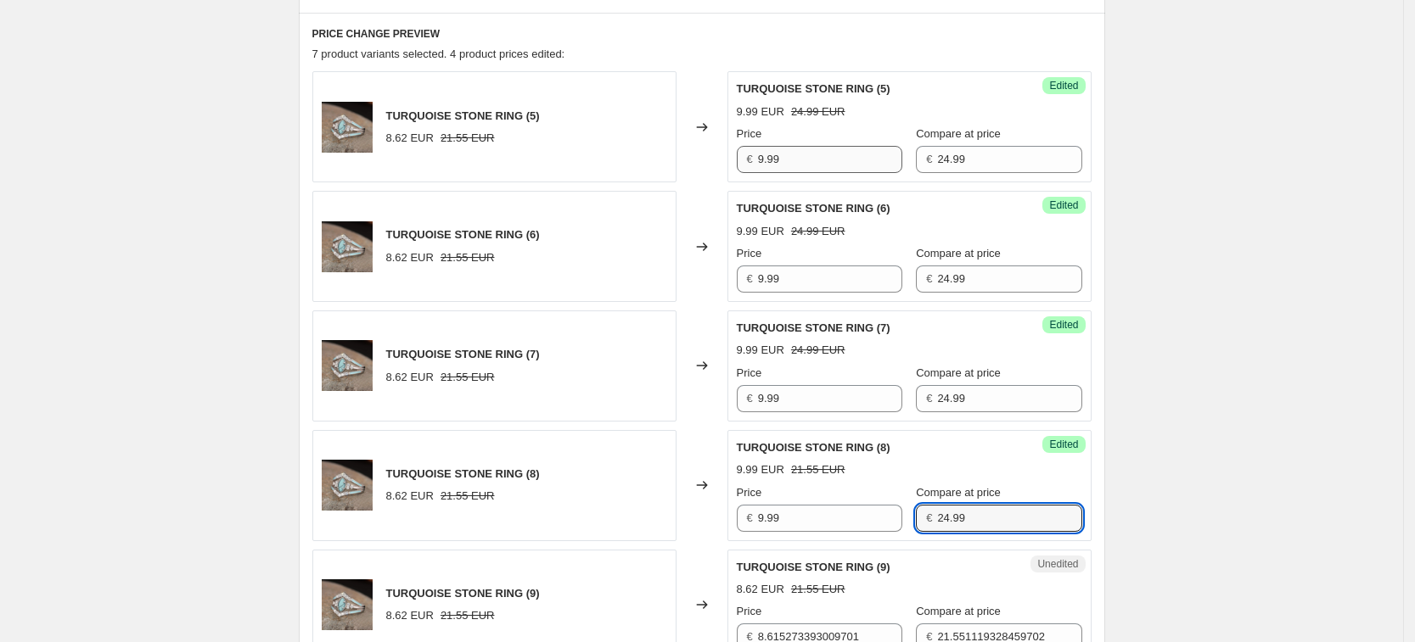
type input "24.99"
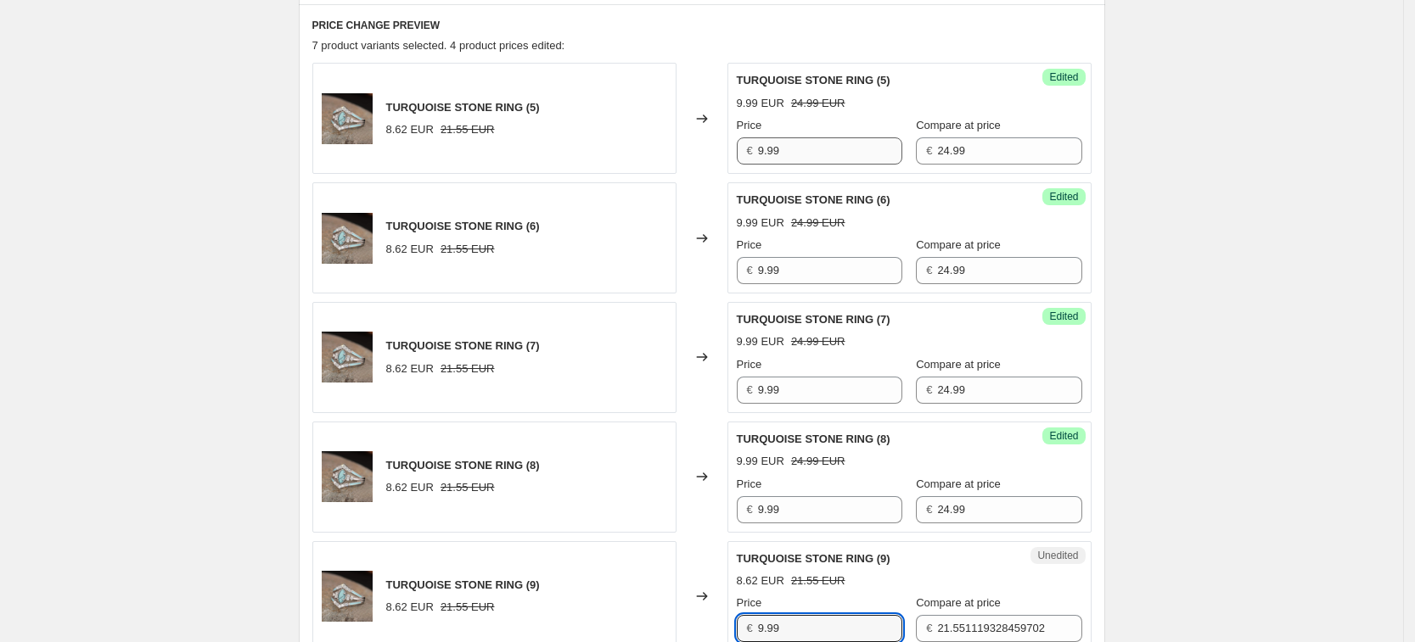
type input "9.99"
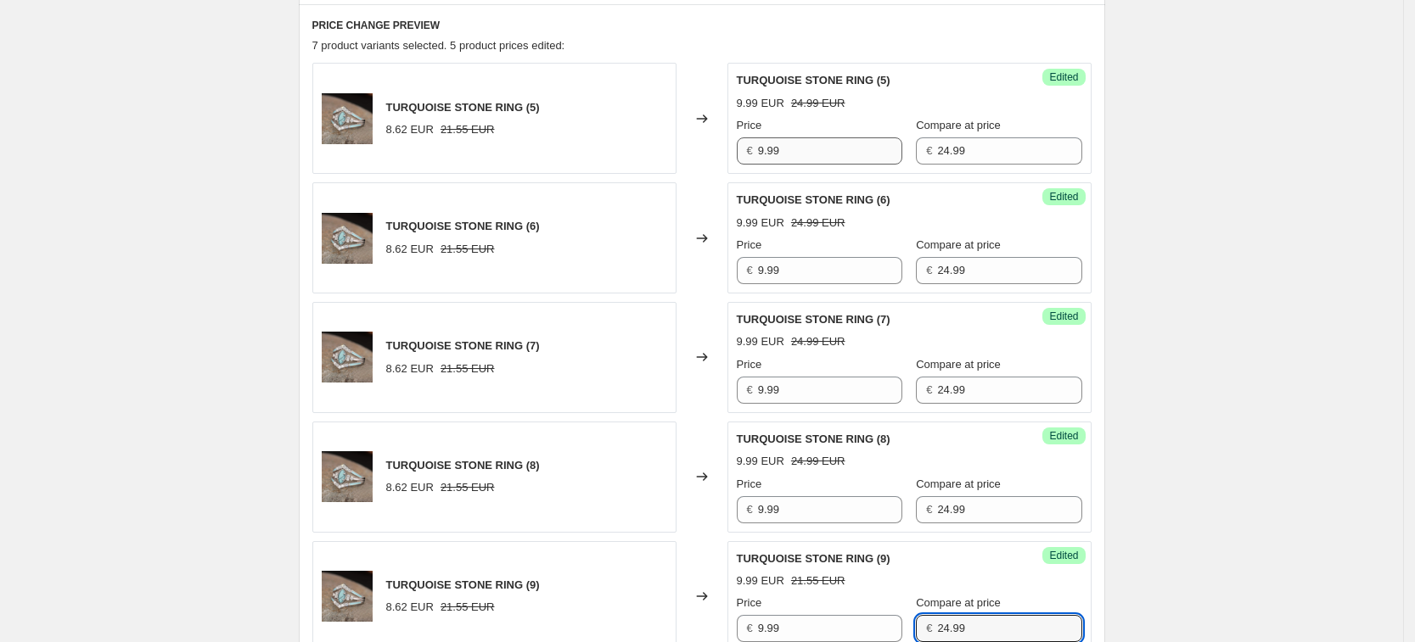
type input "24.99"
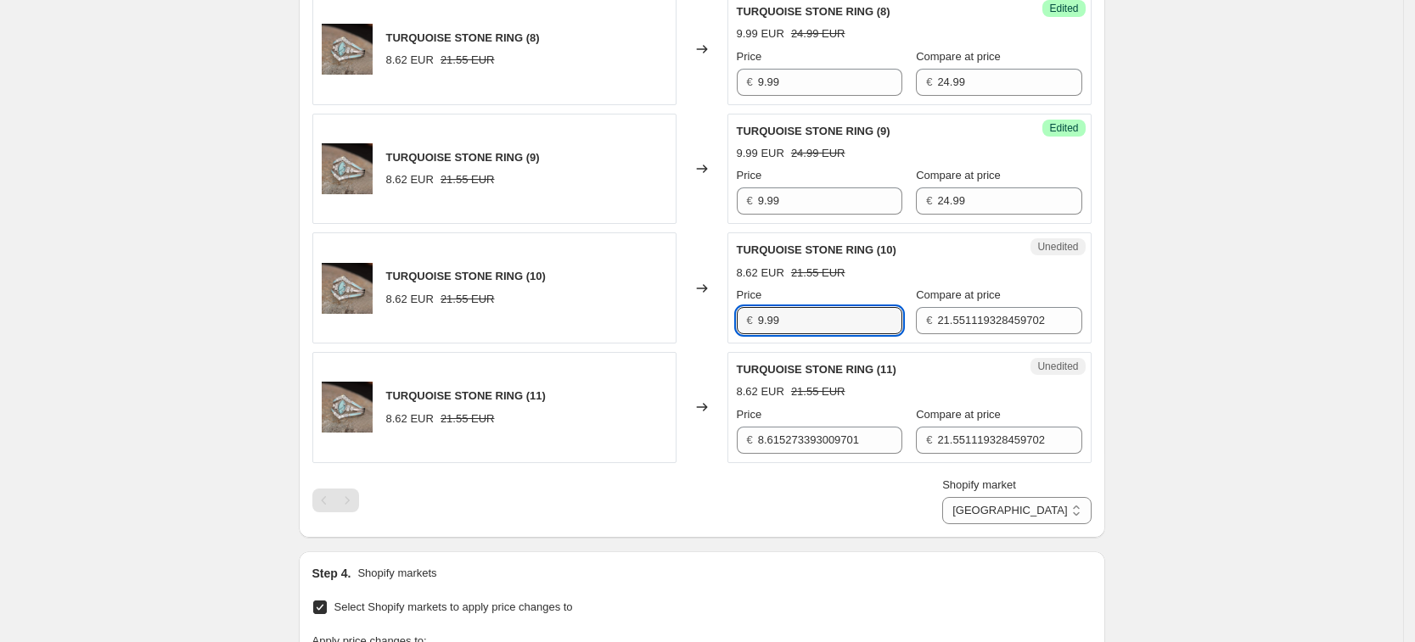
type input "9.99"
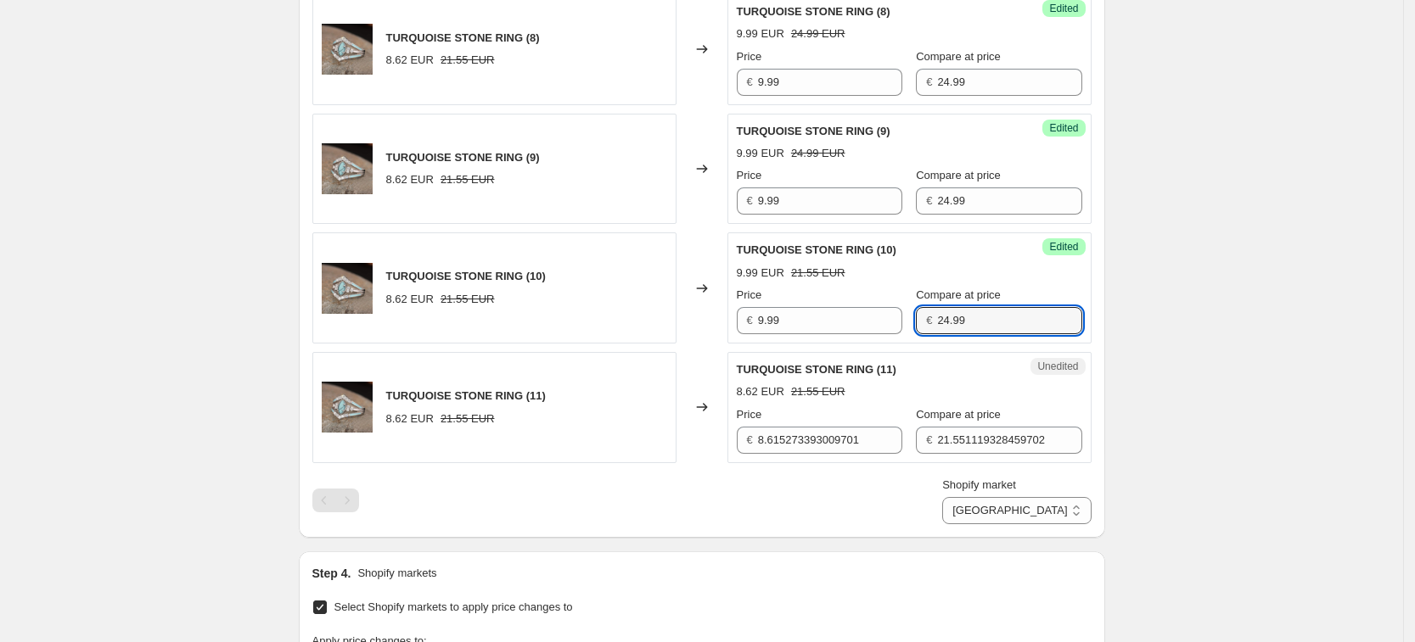
type input "24.99"
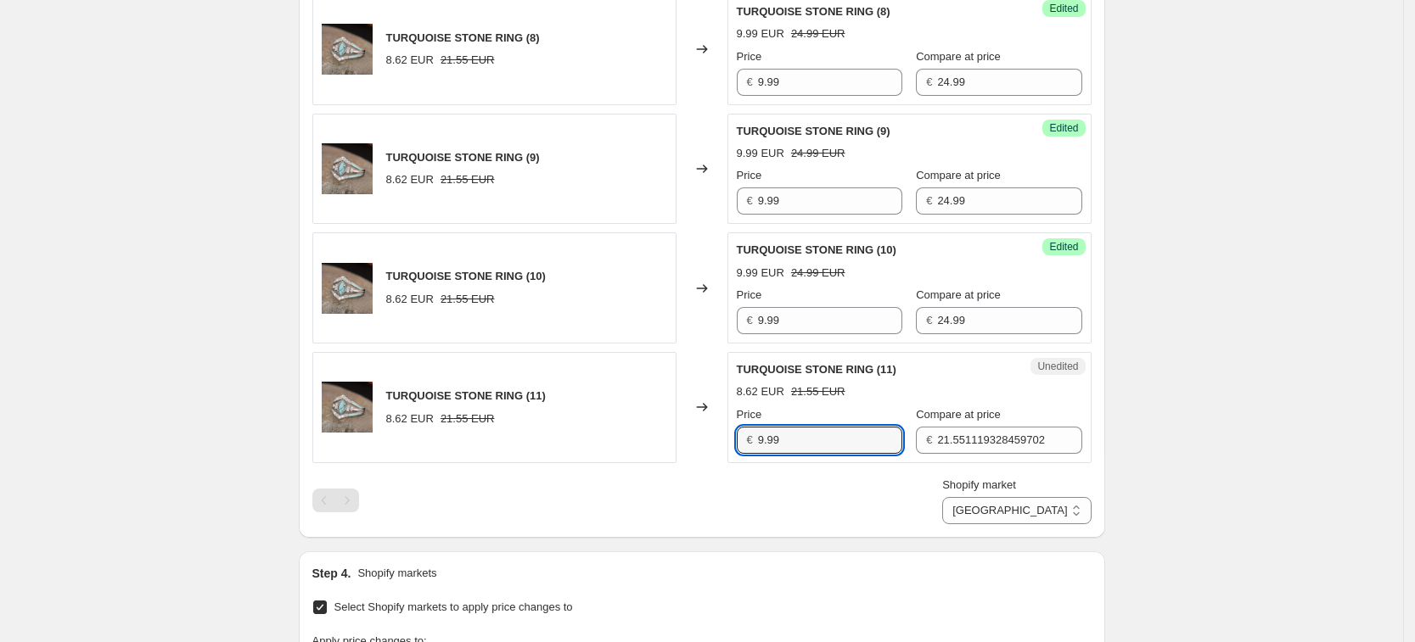
type input "9.99"
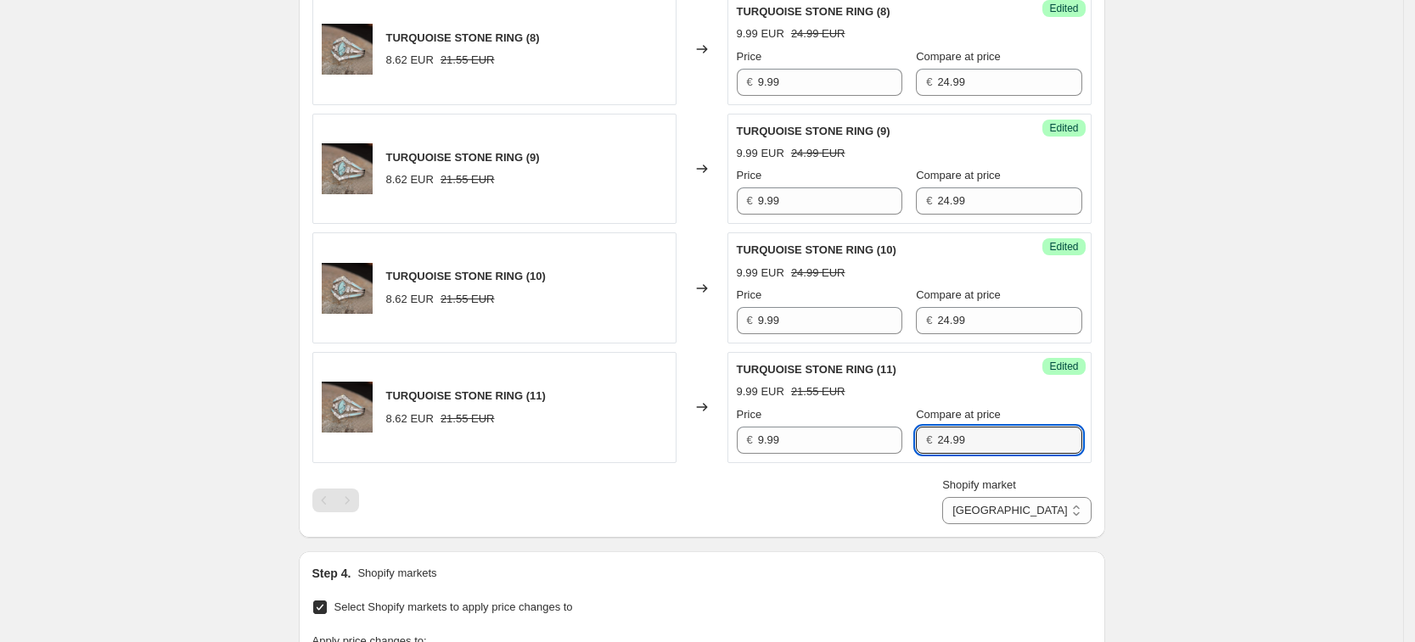
type input "24.99"
click at [1152, 468] on div "Create new price change job. This page is ready Create new price change job Dra…" at bounding box center [701, 94] width 1403 height 2164
click at [1090, 508] on select "France Germany United Kingdom United States" at bounding box center [1016, 510] width 149 height 27
select select "34367209628"
click at [982, 524] on select "France Germany United Kingdom United States" at bounding box center [1016, 510] width 149 height 27
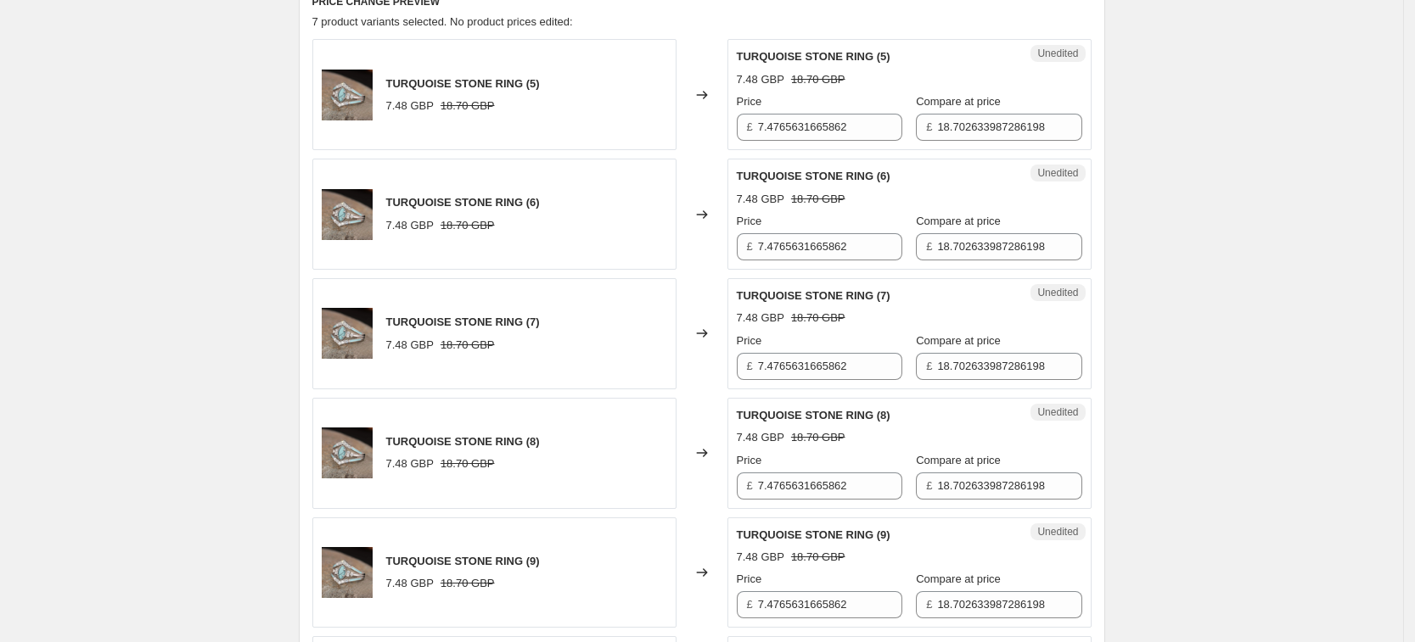
scroll to position [563, 0]
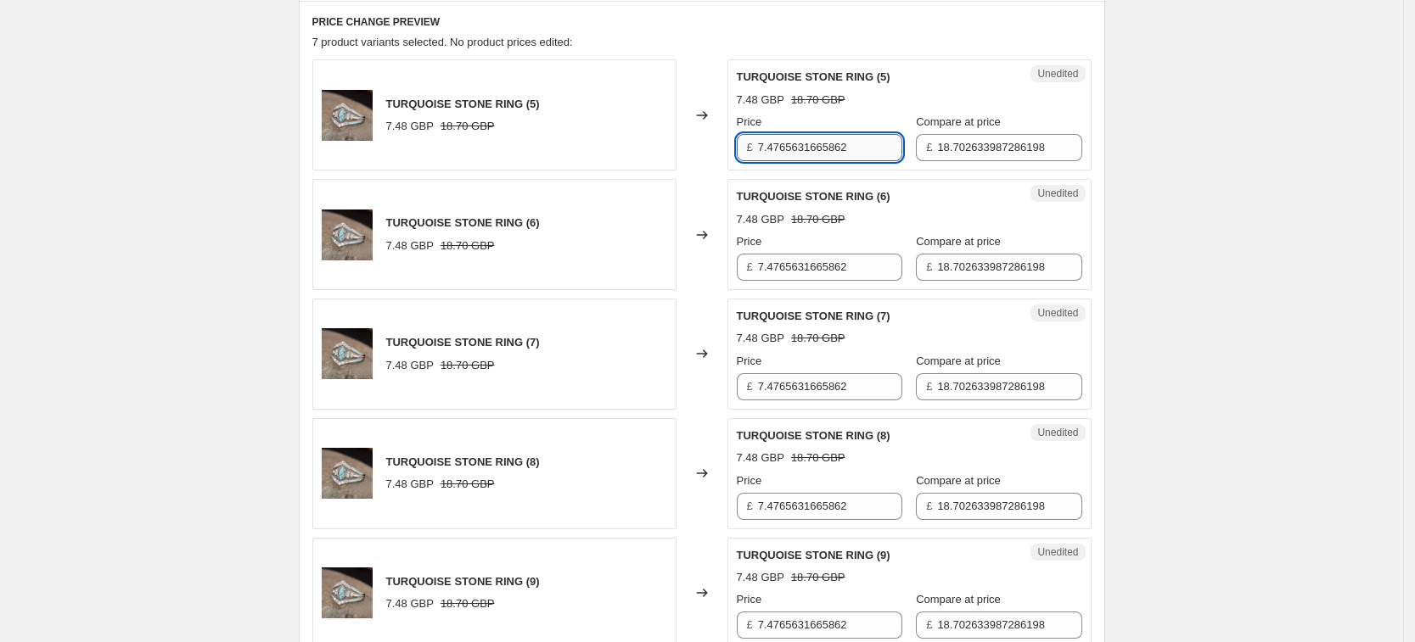
click at [849, 154] on input "7.4765631665862" at bounding box center [830, 147] width 144 height 27
type input "9.99"
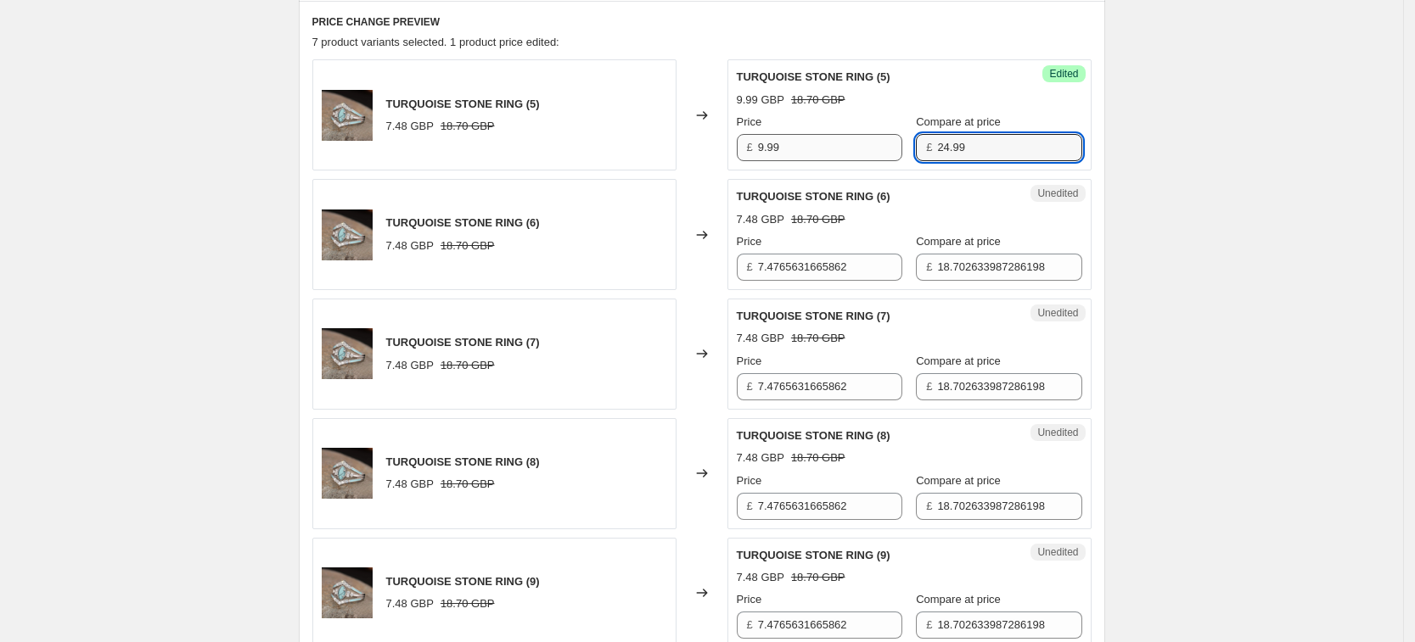
type input "24.99"
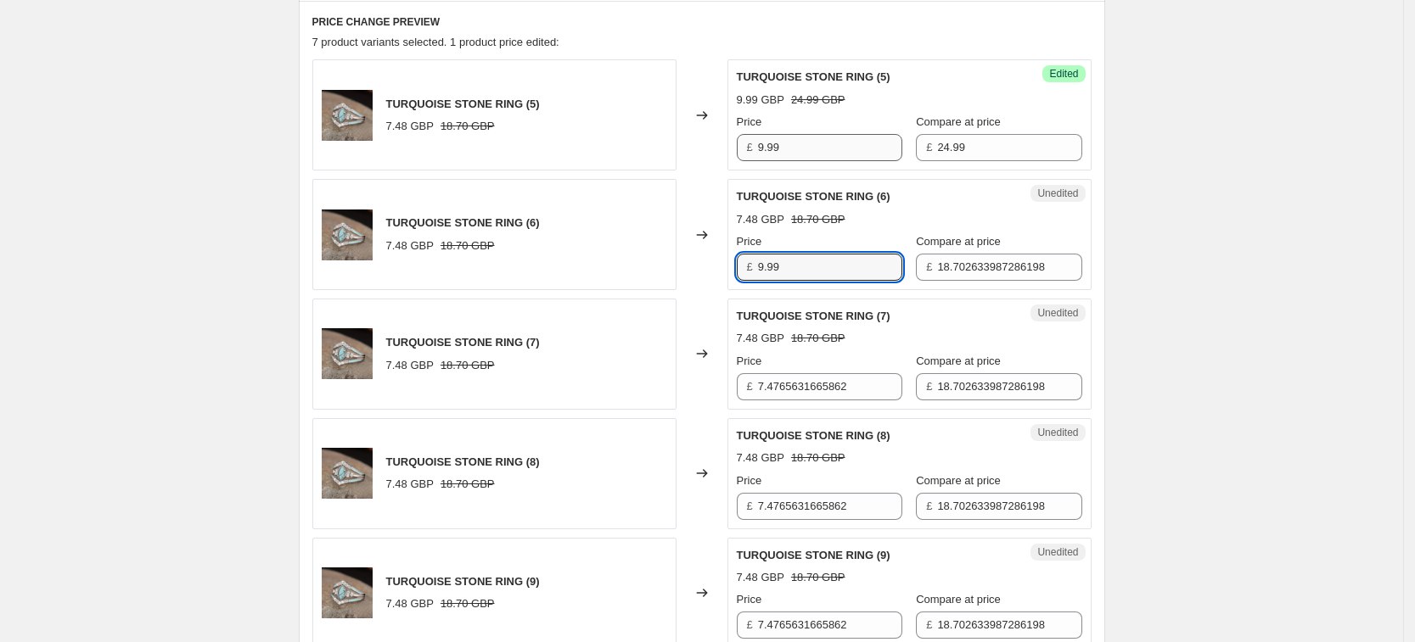
type input "9.99"
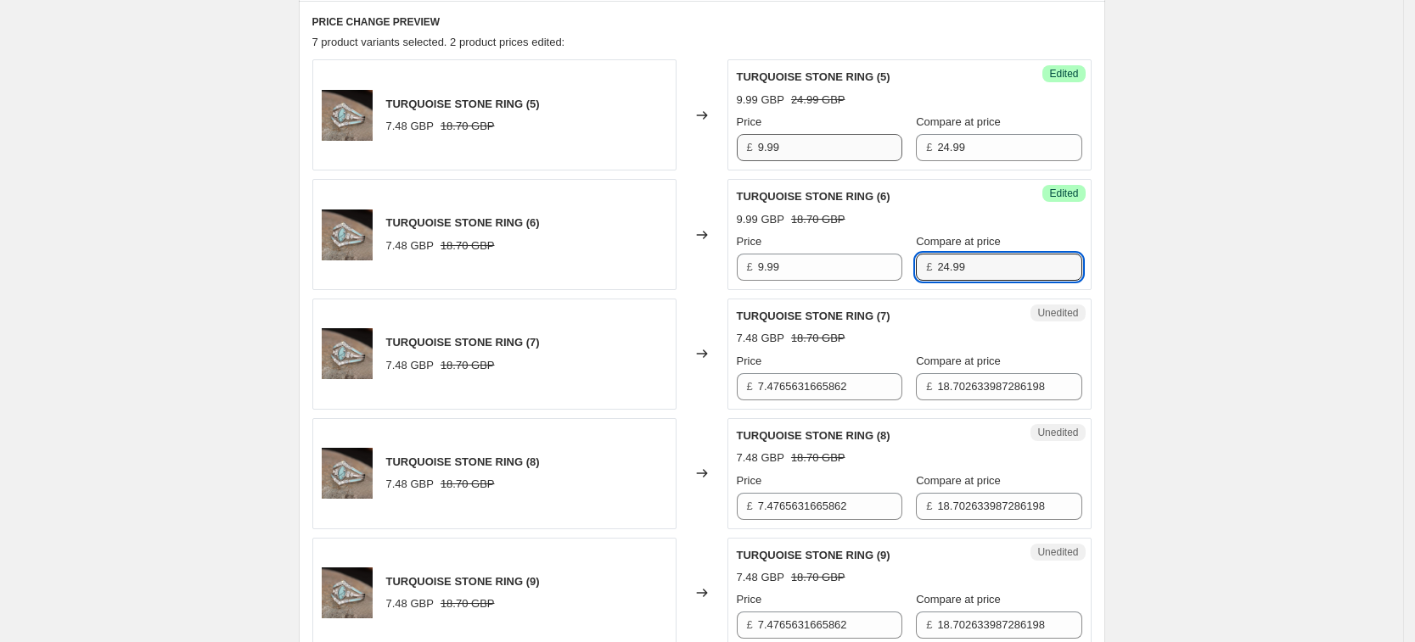
type input "24.99"
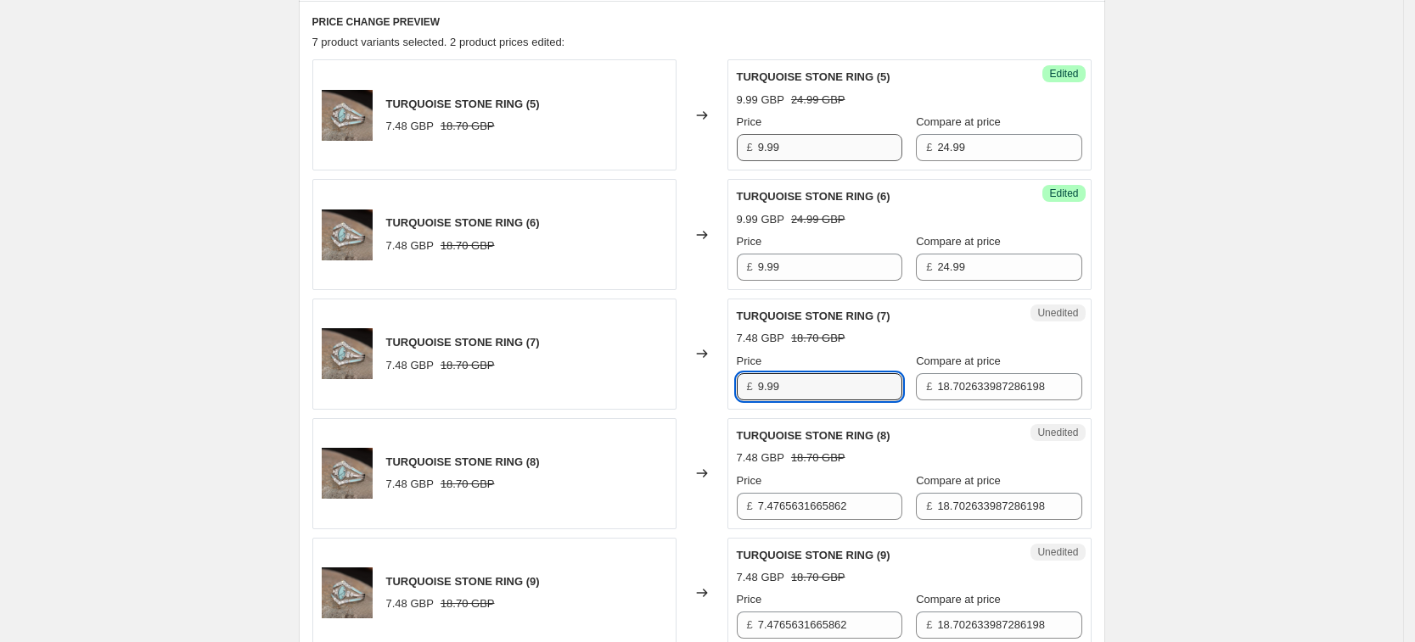
type input "9.99"
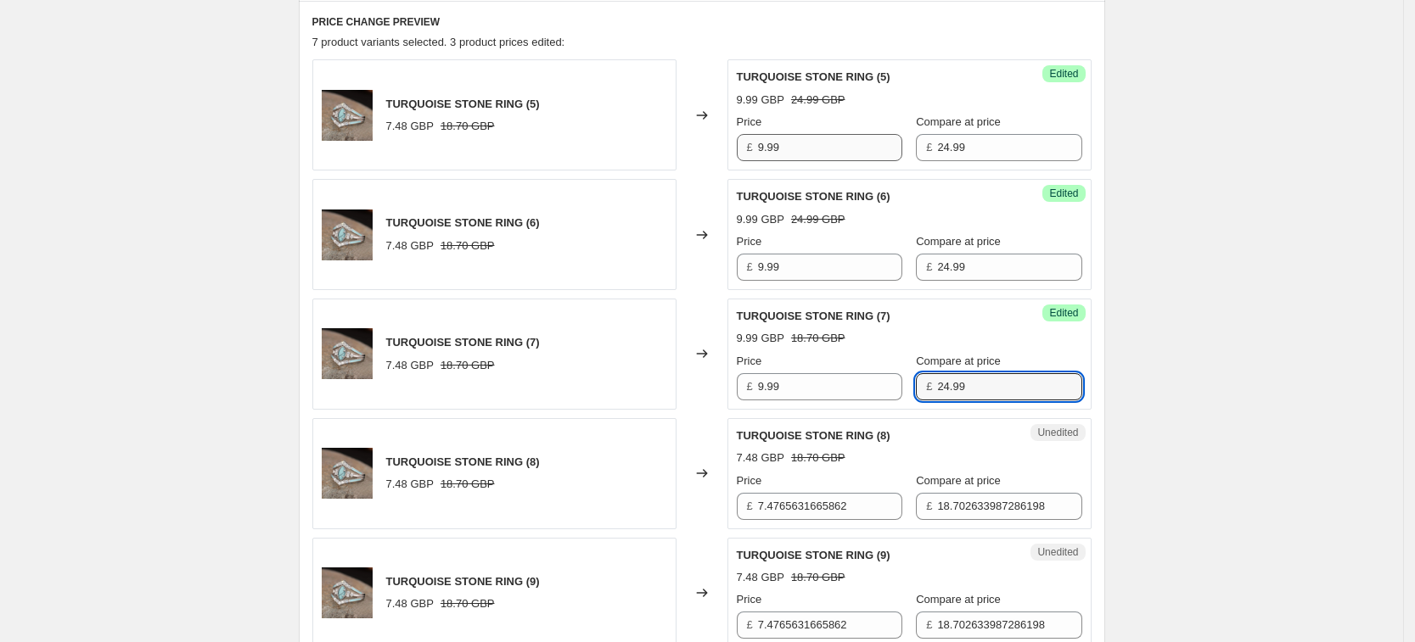
type input "24.99"
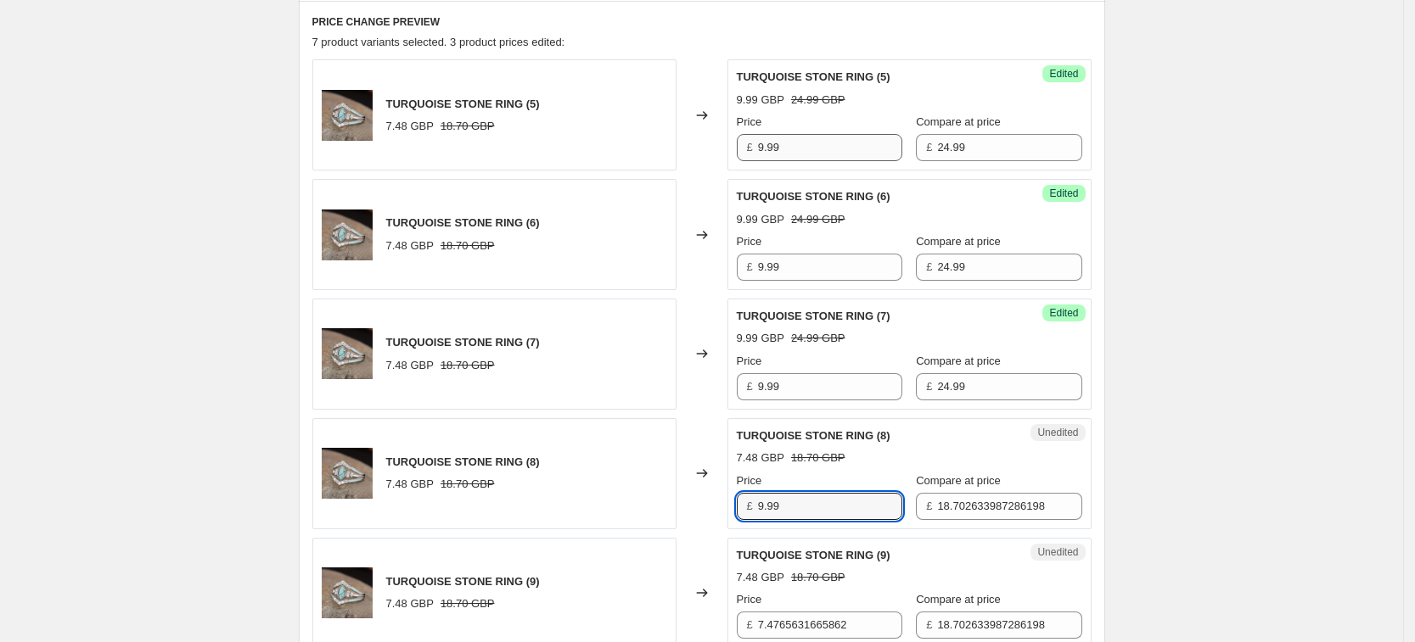
type input "9.99"
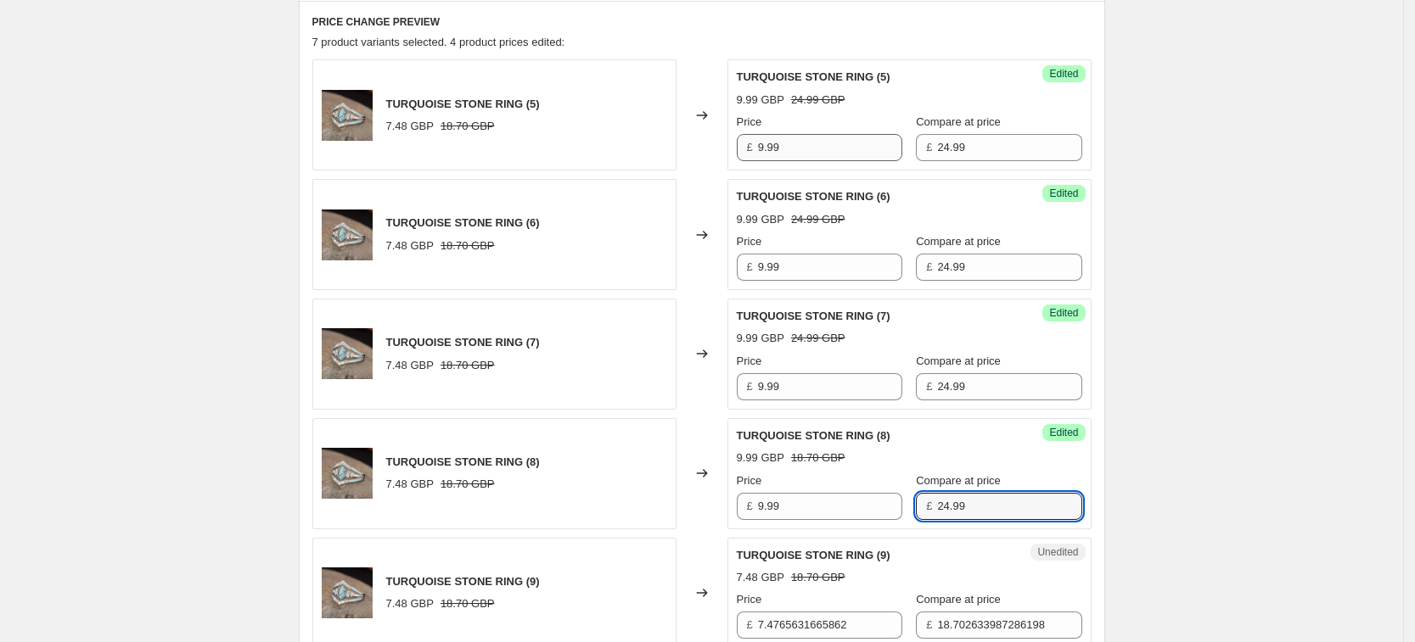
type input "24.99"
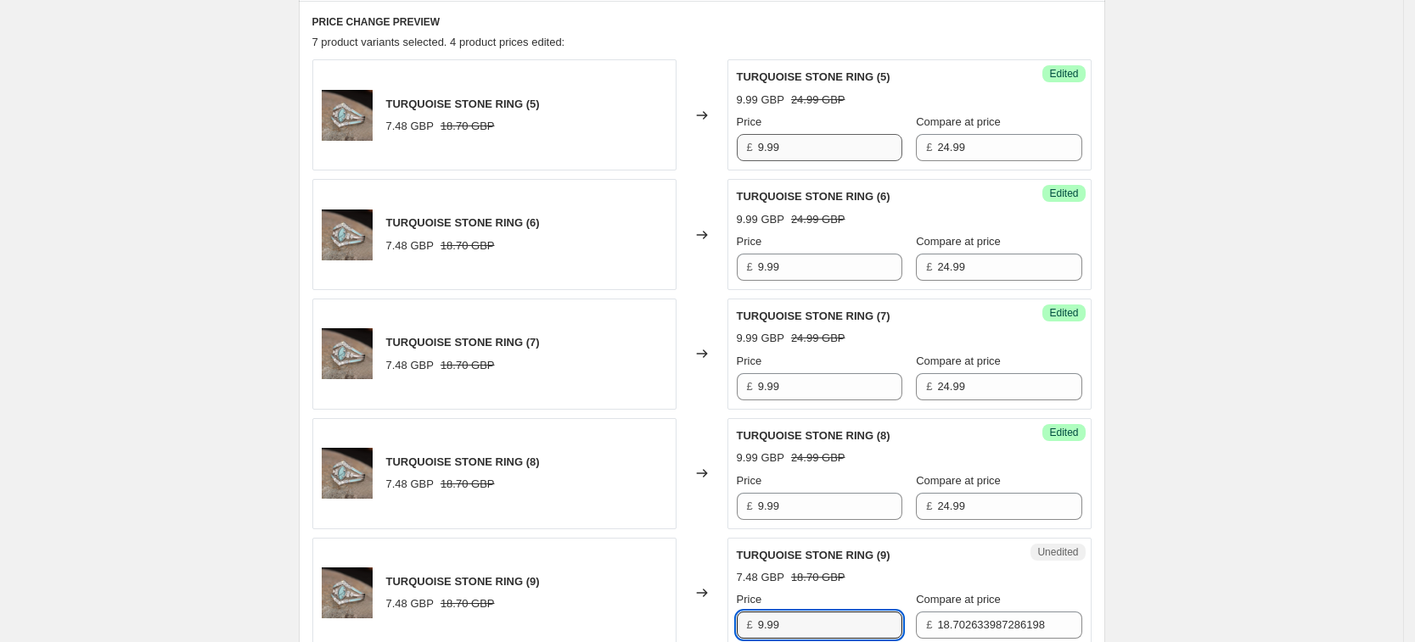
type input "9.99"
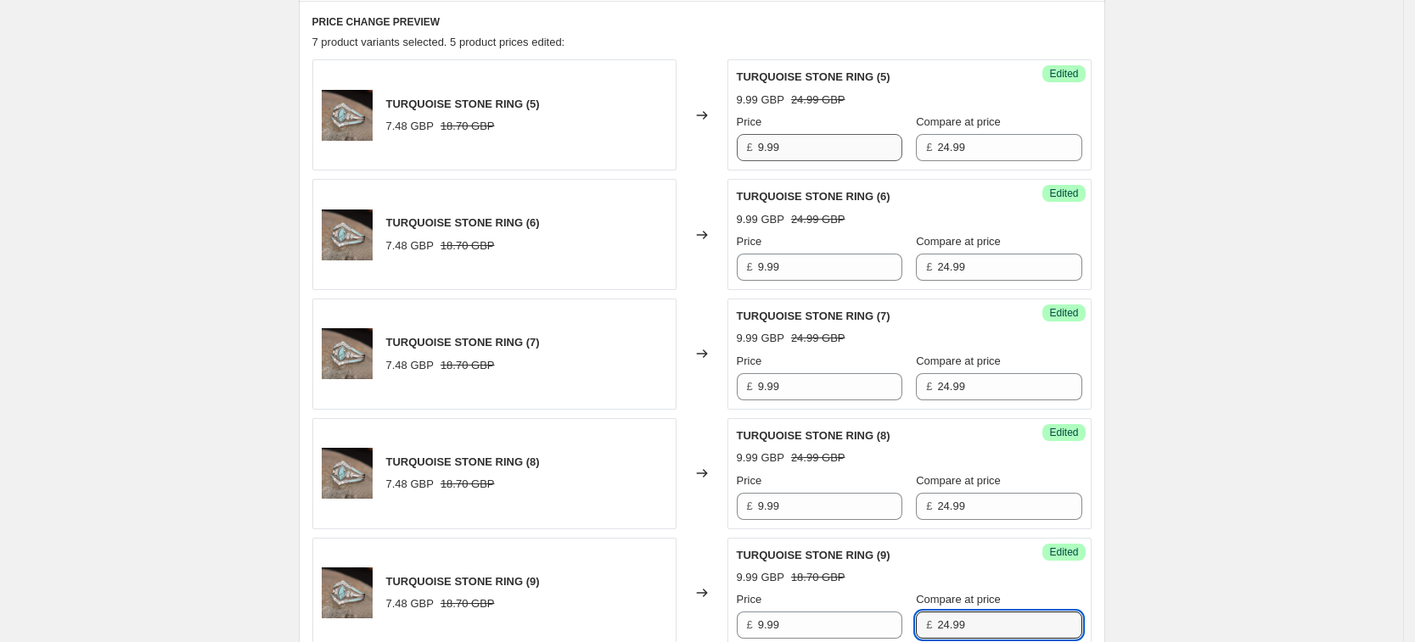
type input "24.99"
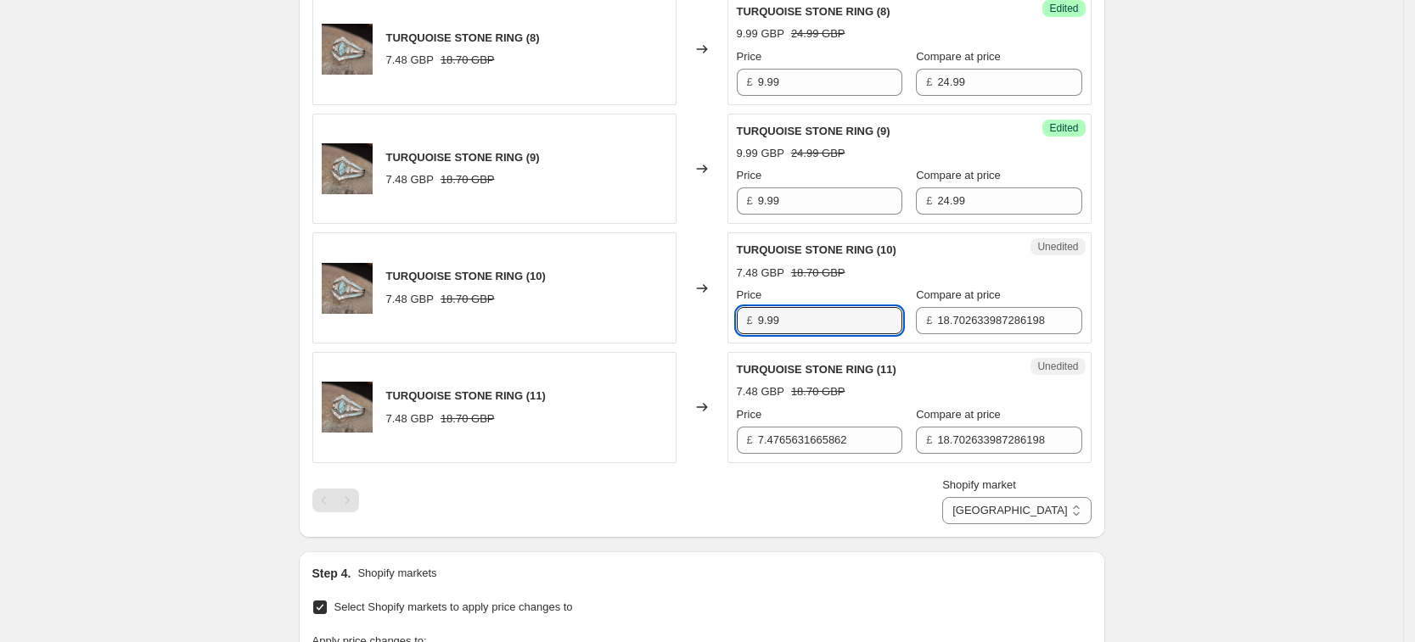
type input "9.99"
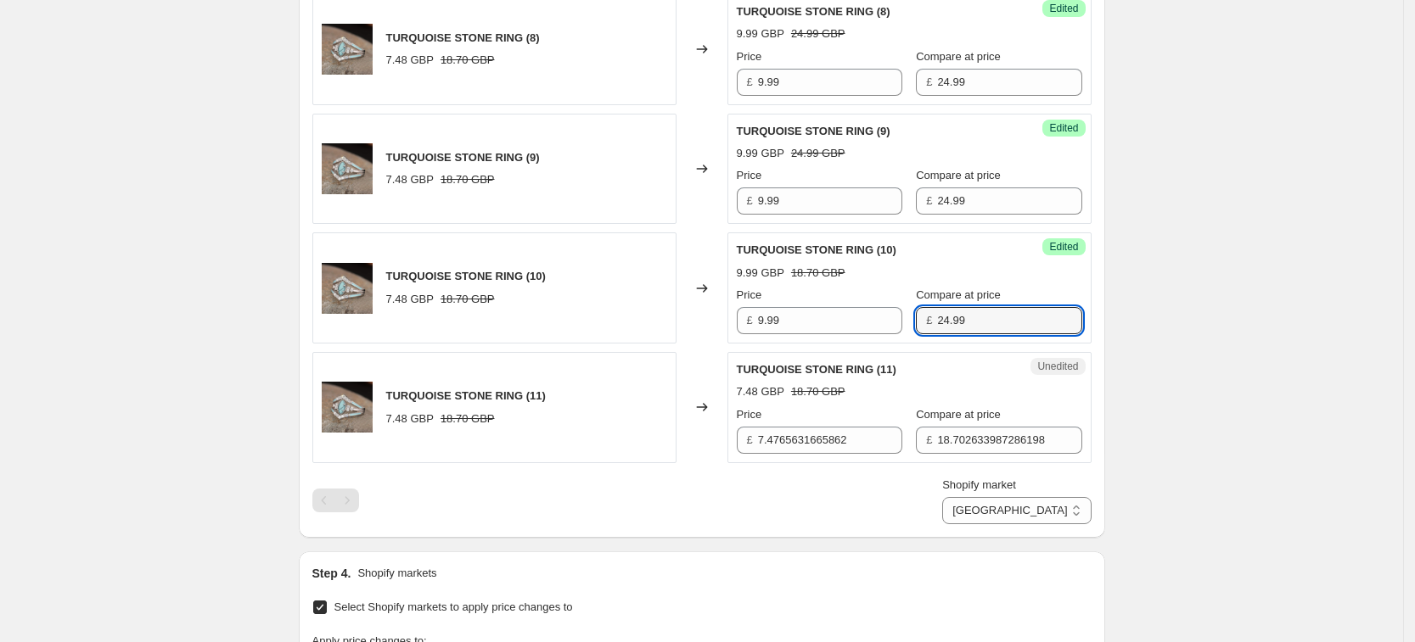
type input "24.99"
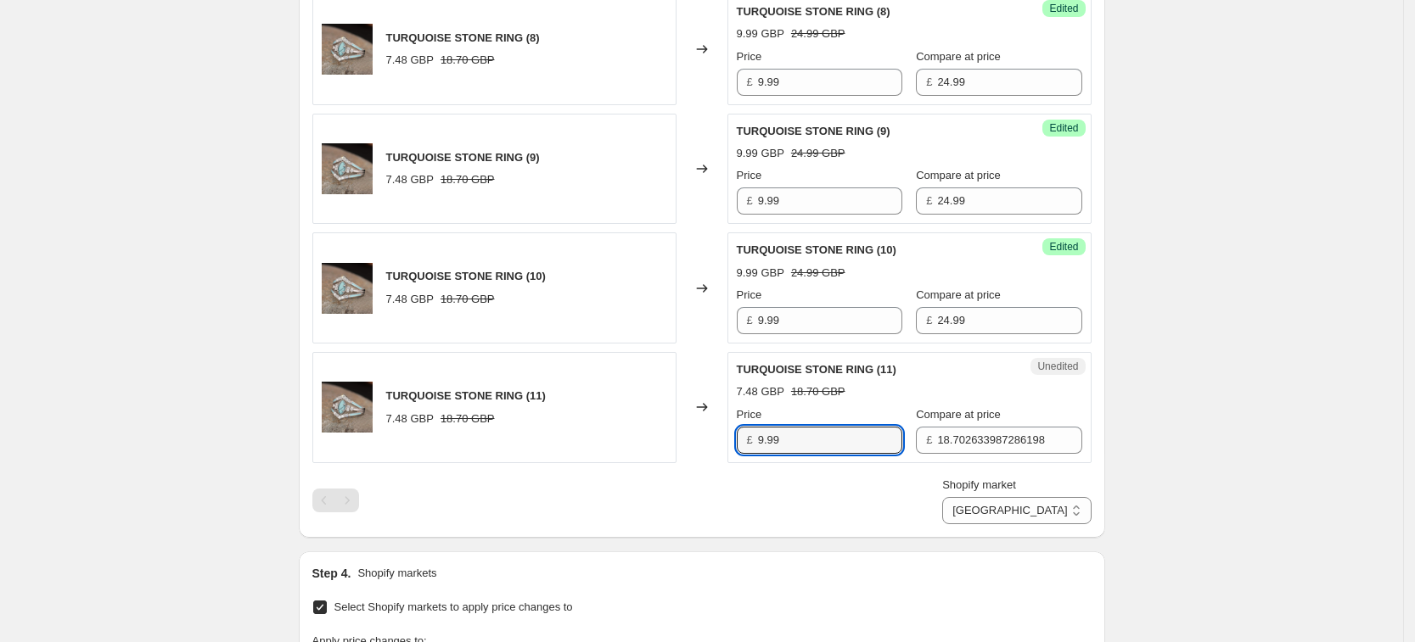
type input "9.99"
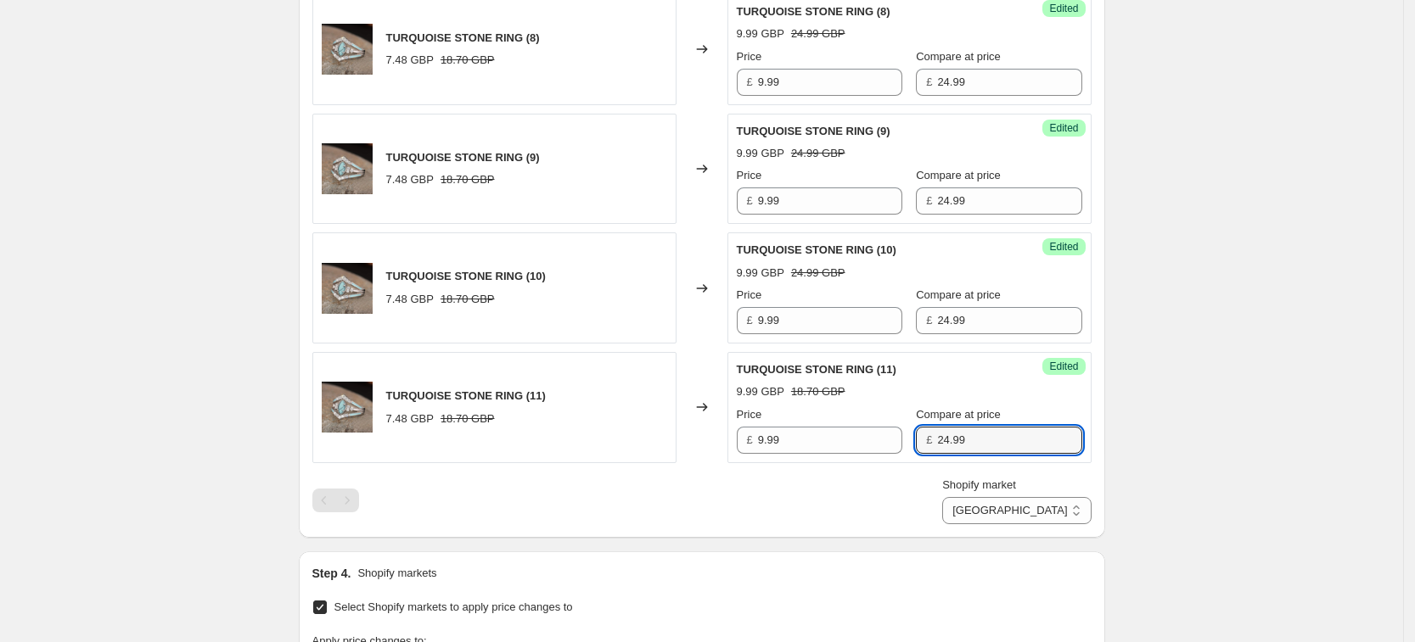
type input "24.99"
click at [1185, 503] on div "Create new price change job. This page is ready Create new price change job Dra…" at bounding box center [701, 94] width 1403 height 2164
click at [1041, 508] on select "France Germany United Kingdom United States" at bounding box center [1016, 510] width 149 height 27
select select "34367439004"
click at [1023, 524] on select "France Germany United Kingdom United States" at bounding box center [1016, 510] width 149 height 27
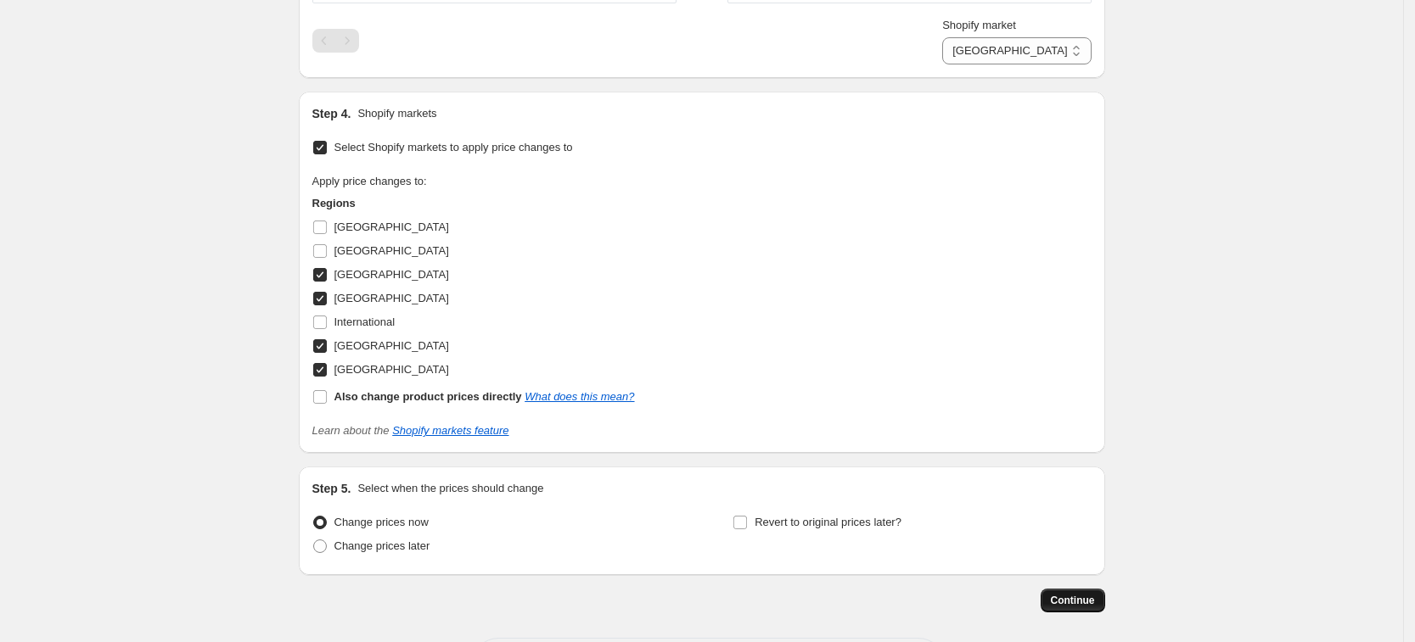
scroll to position [1522, 0]
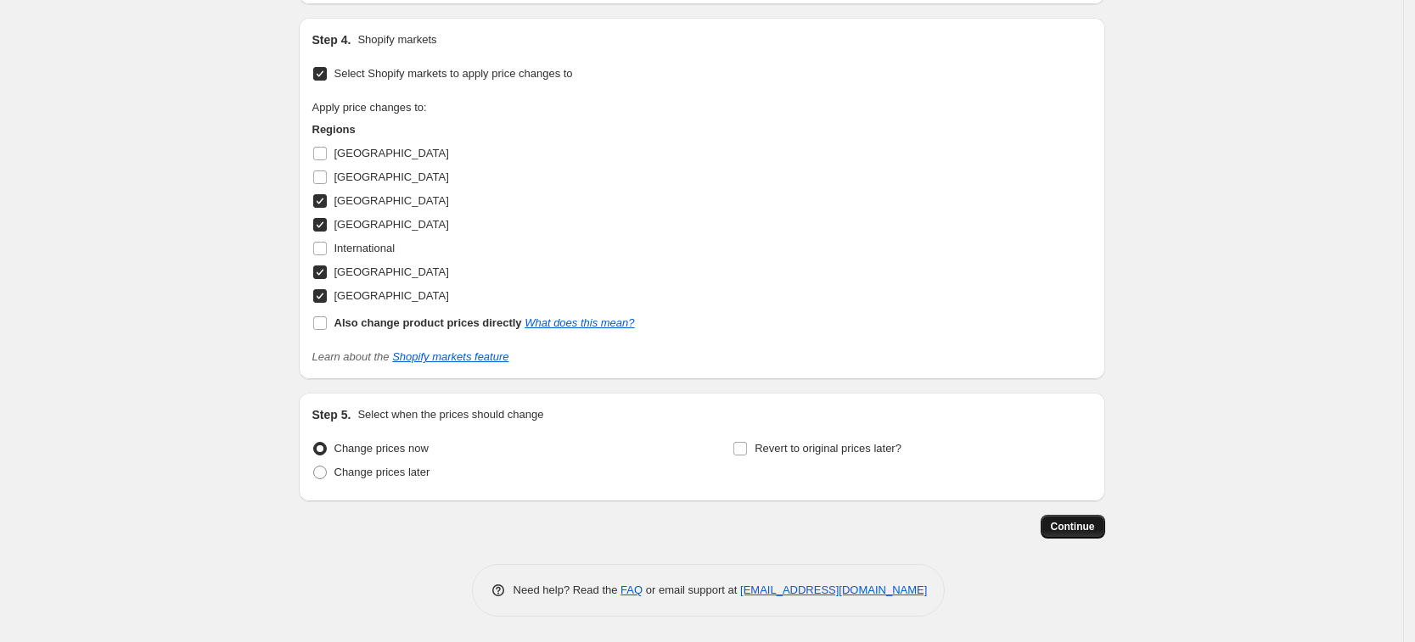
click at [1062, 517] on button "Continue" at bounding box center [1072, 527] width 64 height 24
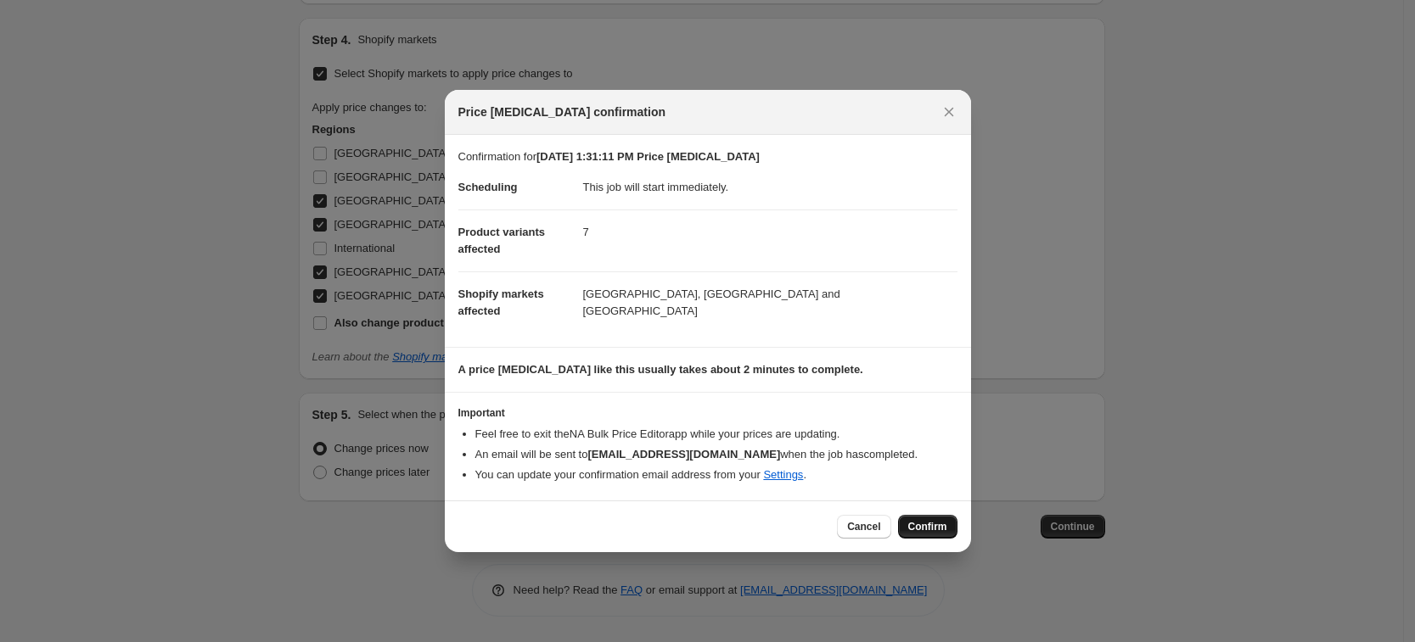
click at [937, 522] on span "Confirm" at bounding box center [927, 527] width 39 height 14
